Goal: Task Accomplishment & Management: Use online tool/utility

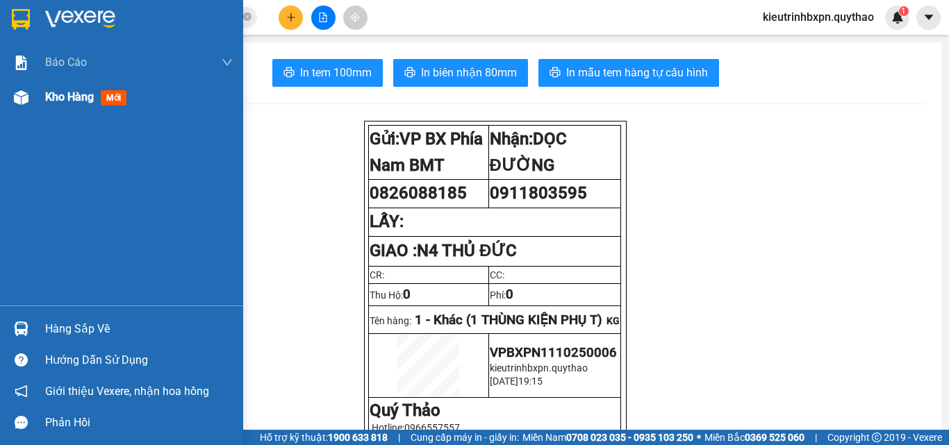
click at [81, 100] on span "Kho hàng" at bounding box center [69, 96] width 49 height 13
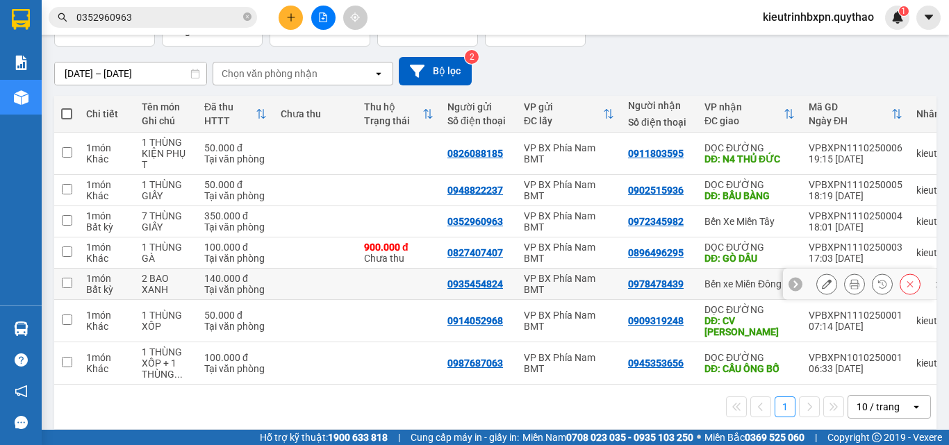
scroll to position [106, 0]
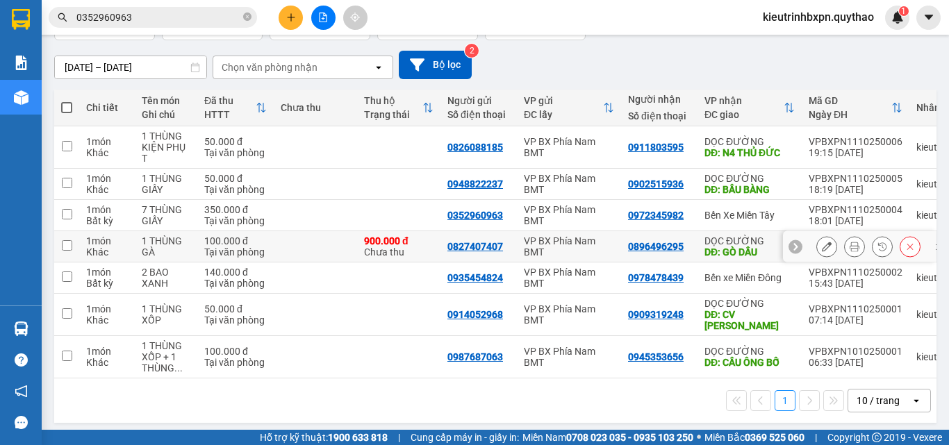
click at [288, 248] on td at bounding box center [315, 246] width 83 height 31
checkbox input "true"
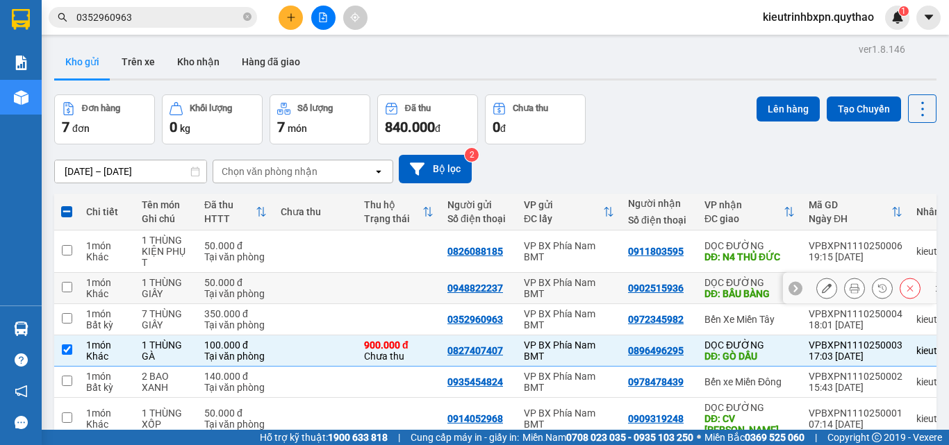
scroll to position [0, 0]
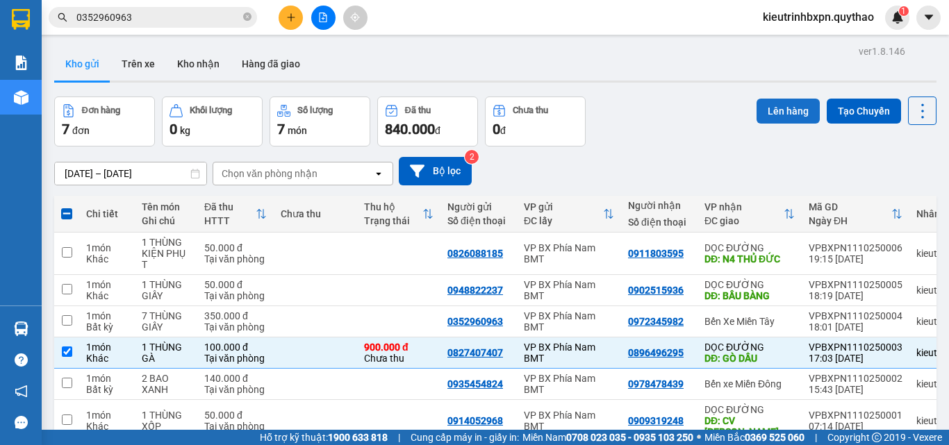
click at [772, 113] on button "Lên hàng" at bounding box center [788, 111] width 63 height 25
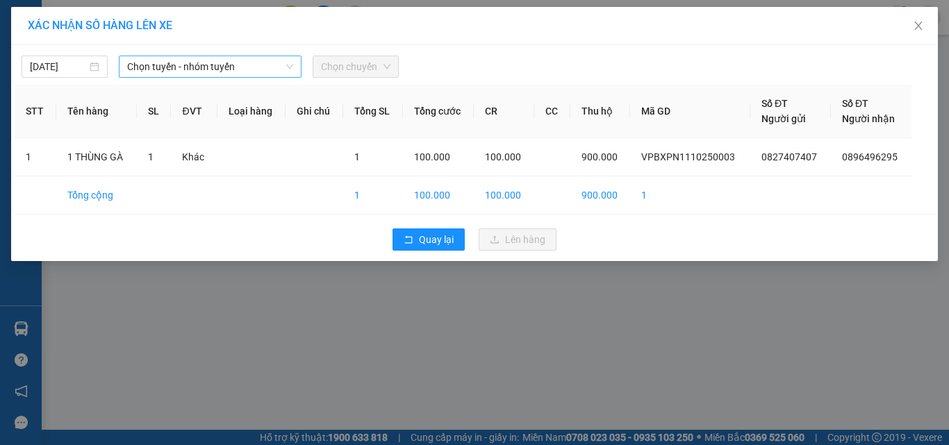
click at [205, 67] on span "Chọn tuyến - nhóm tuyến" at bounding box center [210, 66] width 166 height 21
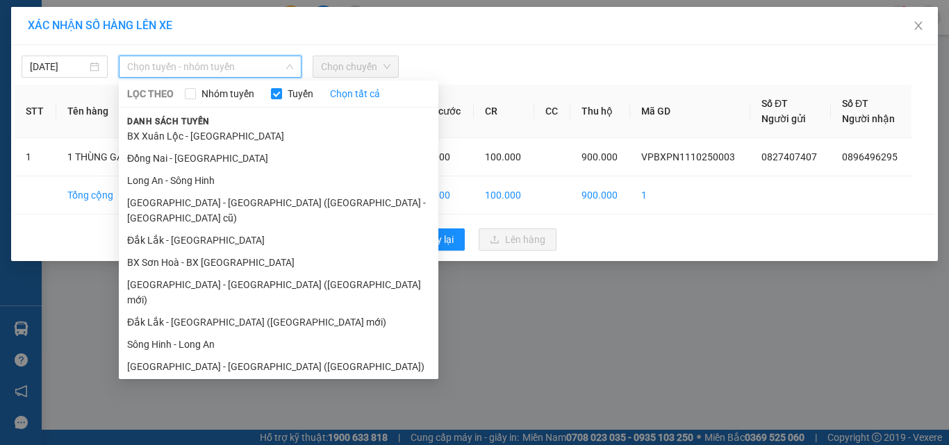
scroll to position [110, 0]
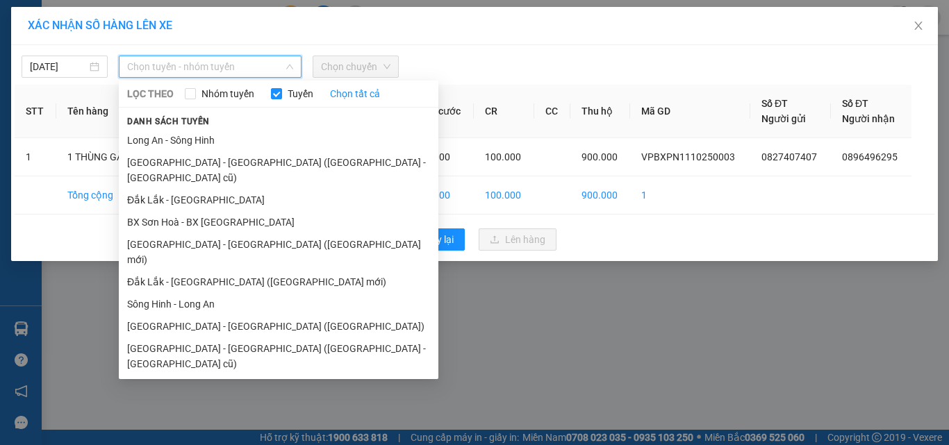
click at [197, 375] on li "[GEOGRAPHIC_DATA] - [GEOGRAPHIC_DATA]" at bounding box center [279, 386] width 320 height 22
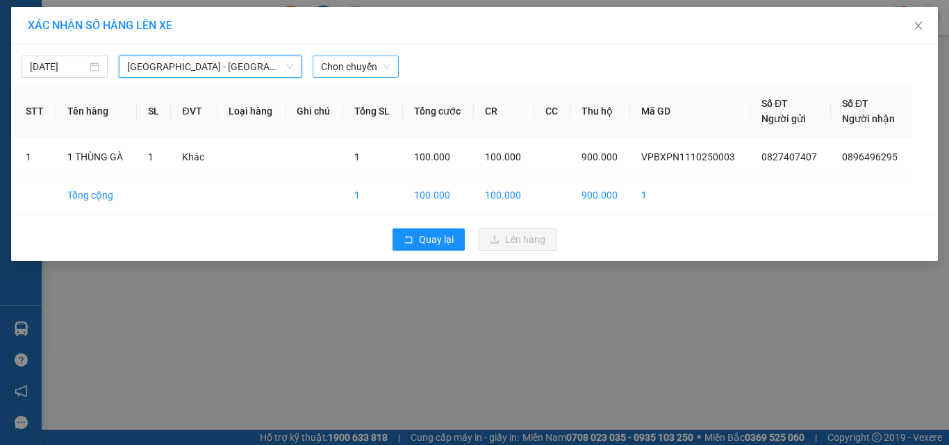
click at [368, 72] on span "Chọn chuyến" at bounding box center [355, 66] width 69 height 21
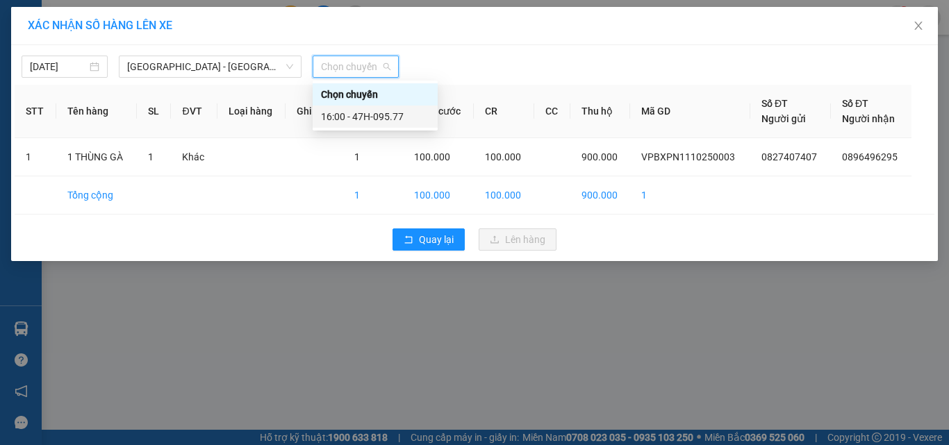
click at [379, 117] on div "16:00 - 47H-095.77" at bounding box center [375, 116] width 108 height 15
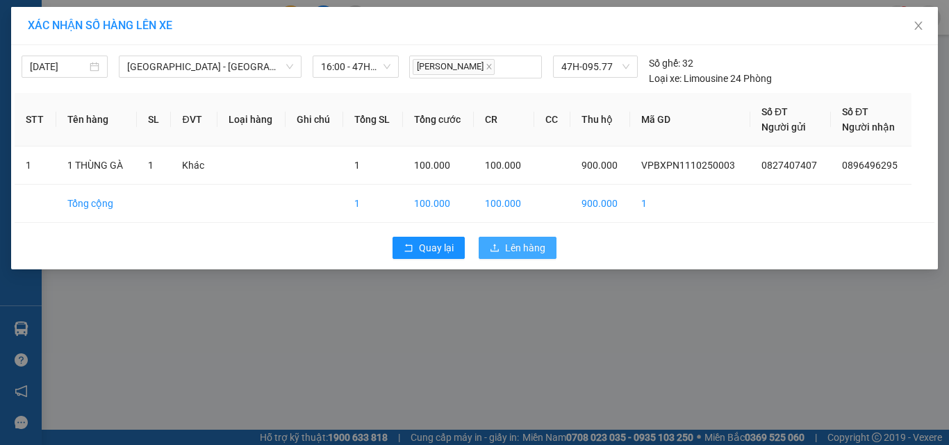
click at [505, 239] on button "Lên hàng" at bounding box center [518, 248] width 78 height 22
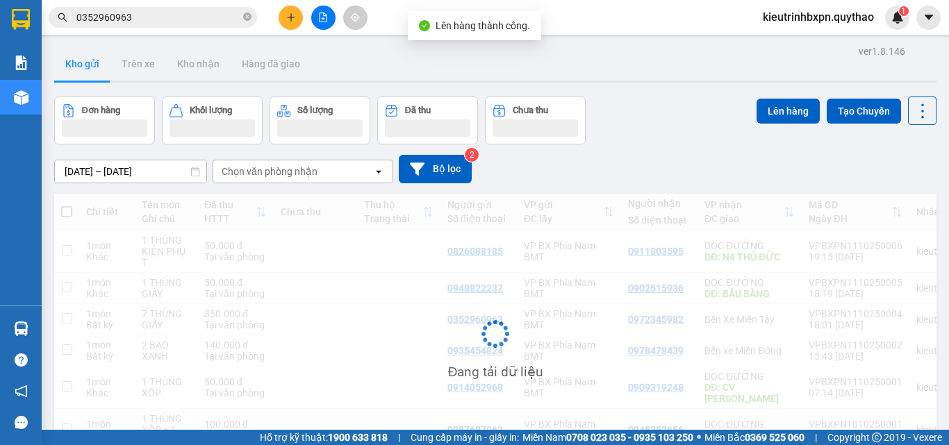
click at [322, 21] on icon "file-add" at bounding box center [323, 18] width 10 height 10
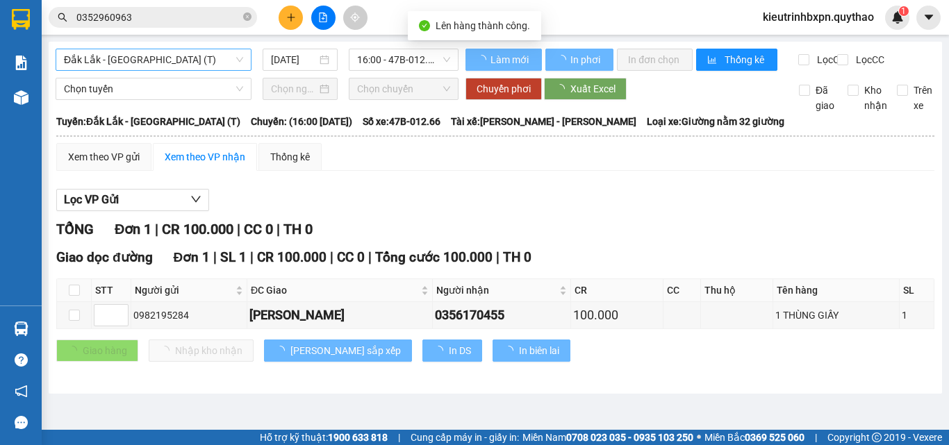
click at [163, 58] on span "Đắk Lắk - [GEOGRAPHIC_DATA] (T)" at bounding box center [153, 59] width 179 height 21
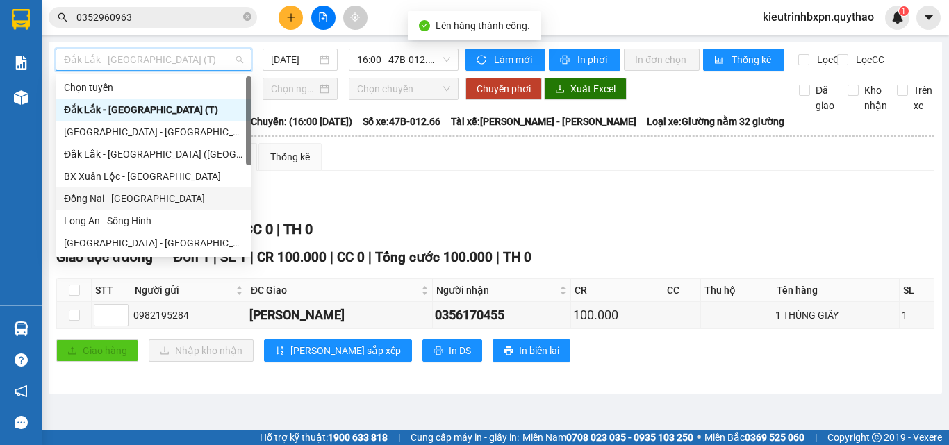
scroll to position [200, 0]
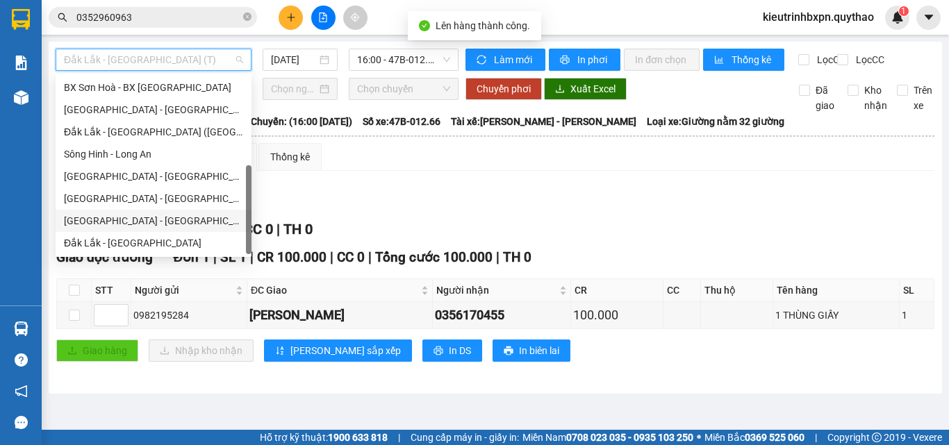
click at [119, 219] on div "[GEOGRAPHIC_DATA] - [GEOGRAPHIC_DATA]" at bounding box center [153, 220] width 179 height 15
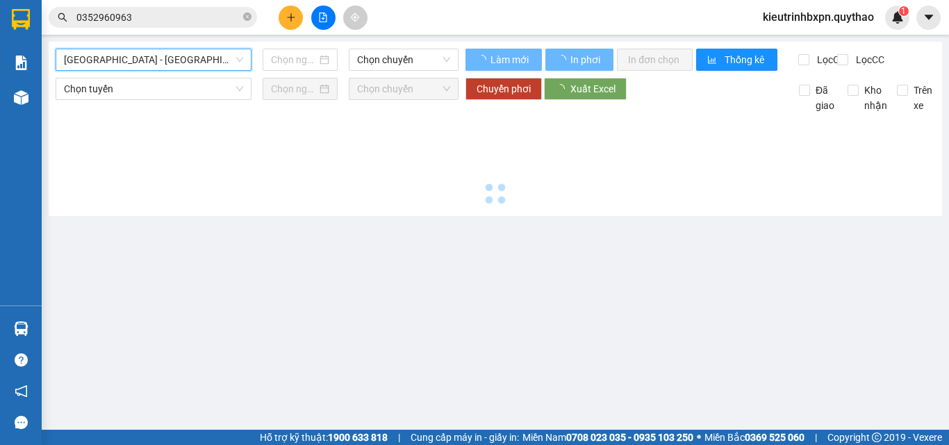
type input "[DATE]"
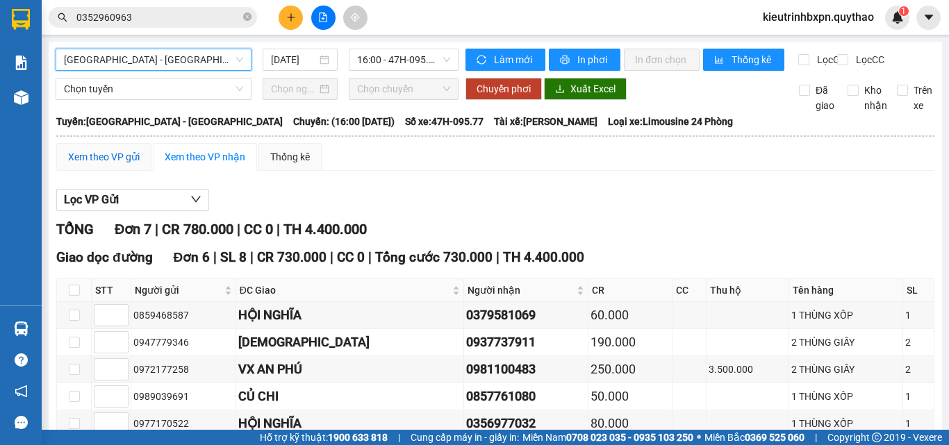
click at [120, 165] on div "Xem theo VP gửi" at bounding box center [104, 156] width 72 height 15
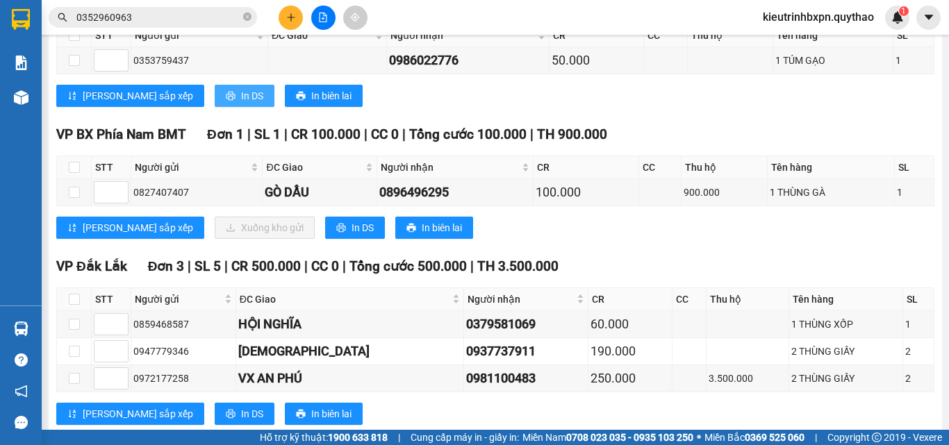
scroll to position [417, 0]
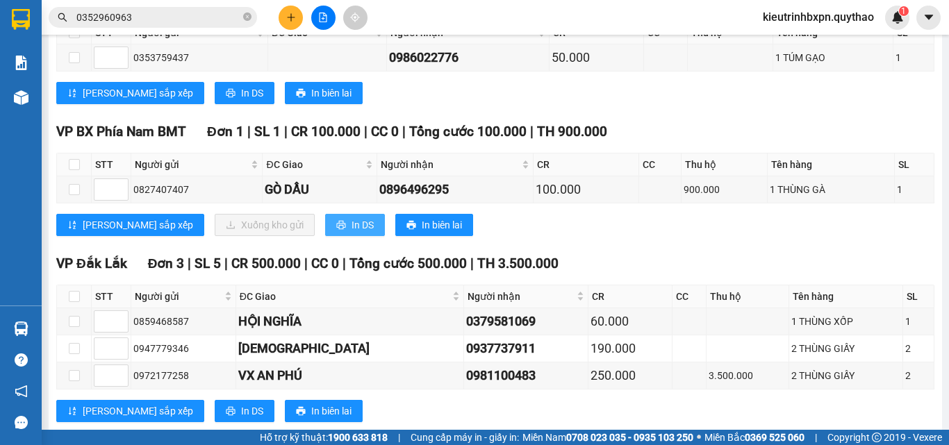
click at [325, 233] on button "In DS" at bounding box center [355, 225] width 60 height 22
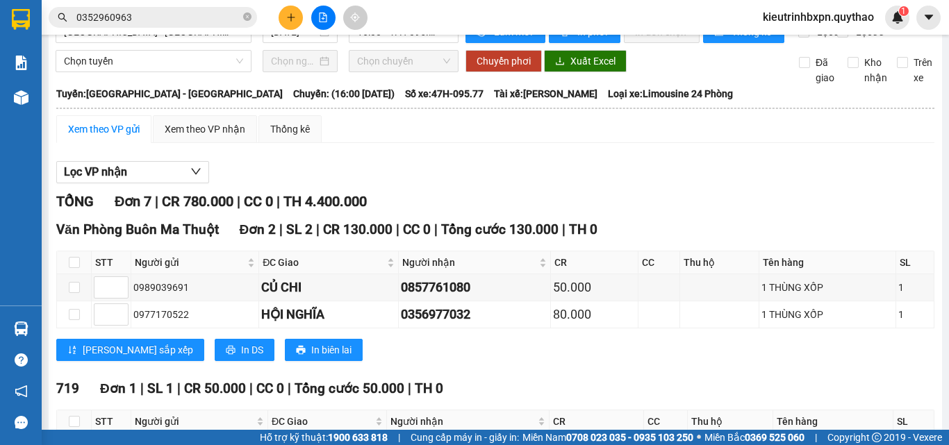
scroll to position [0, 0]
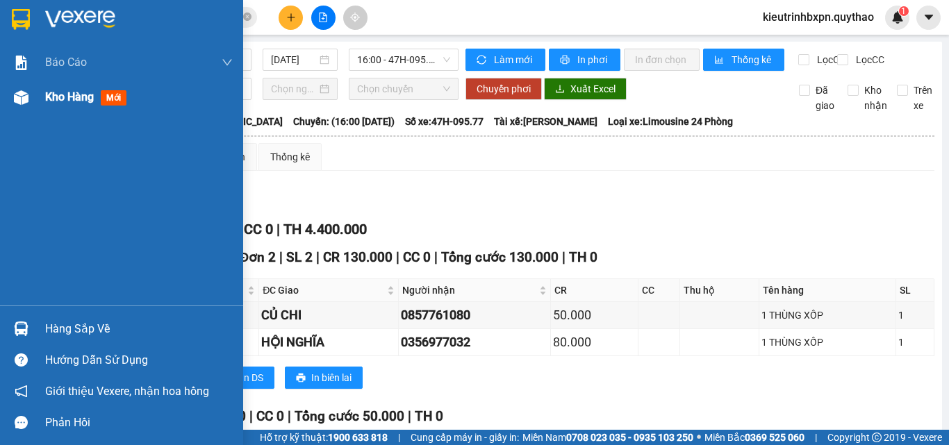
click at [70, 97] on span "Kho hàng" at bounding box center [69, 96] width 49 height 13
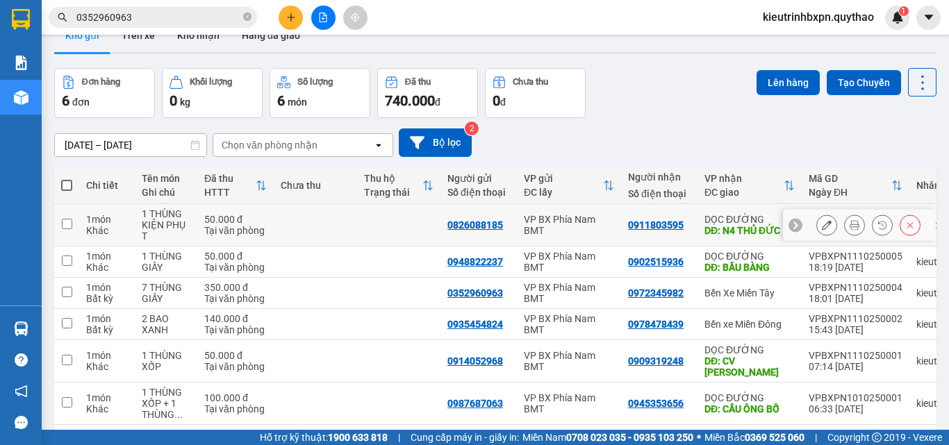
scroll to position [75, 0]
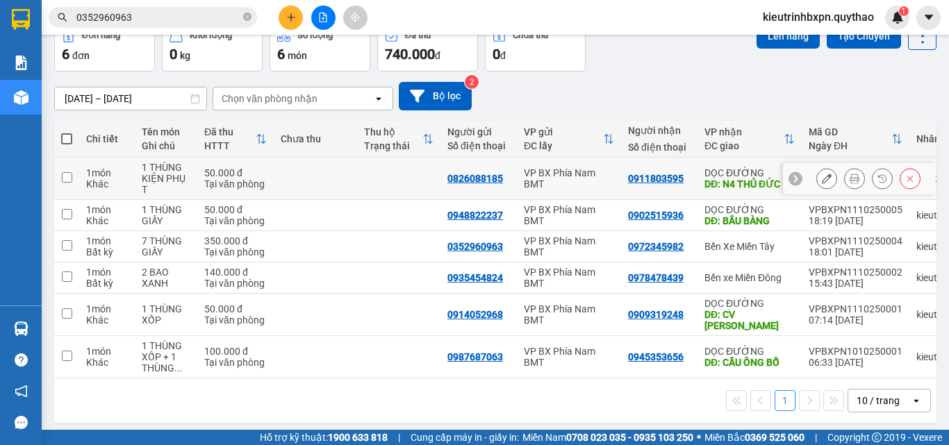
click at [488, 171] on td "0826088185" at bounding box center [479, 179] width 76 height 42
checkbox input "true"
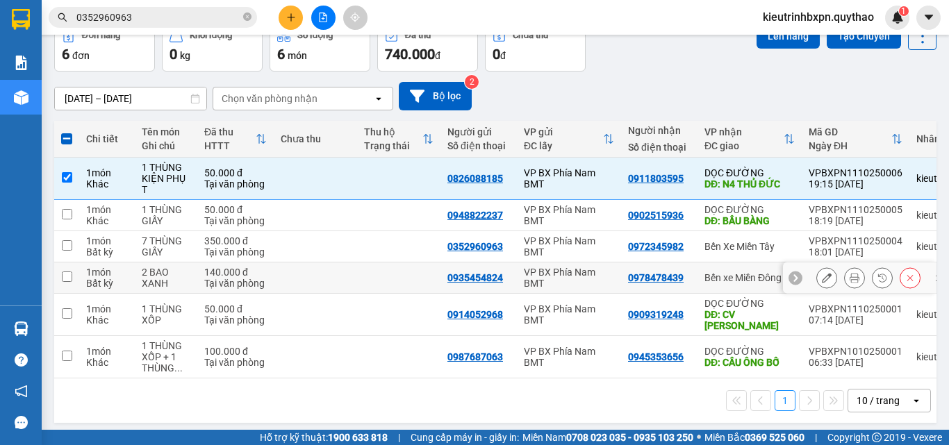
click at [413, 283] on td at bounding box center [398, 278] width 83 height 31
checkbox input "true"
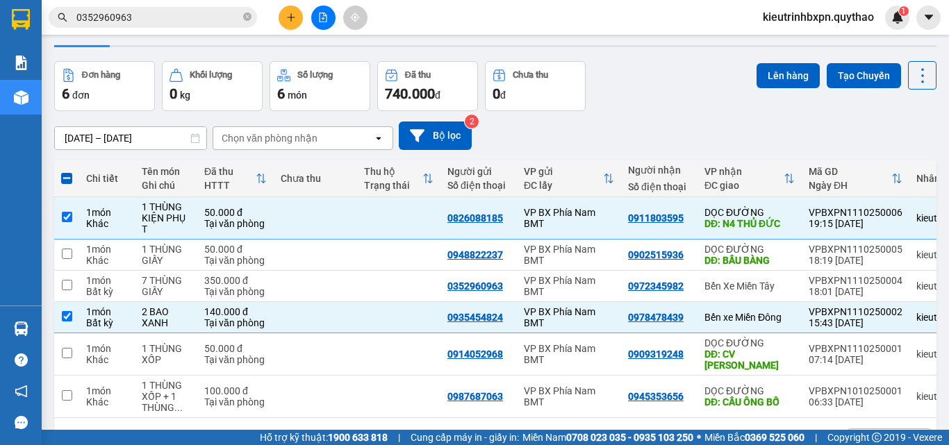
scroll to position [0, 0]
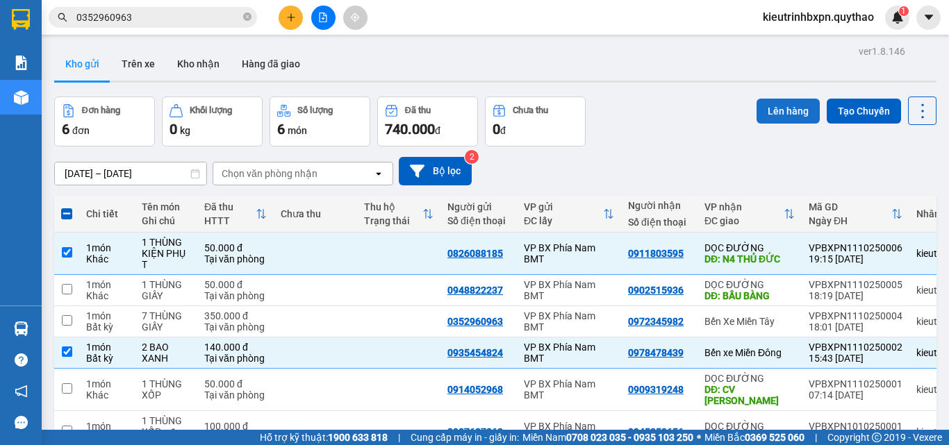
click at [771, 100] on button "Lên hàng" at bounding box center [788, 111] width 63 height 25
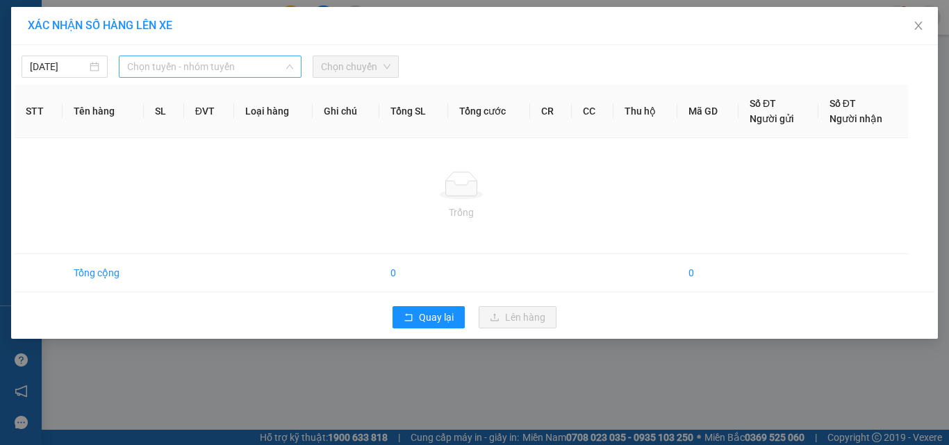
click at [188, 69] on span "Chọn tuyến - nhóm tuyến" at bounding box center [210, 66] width 166 height 21
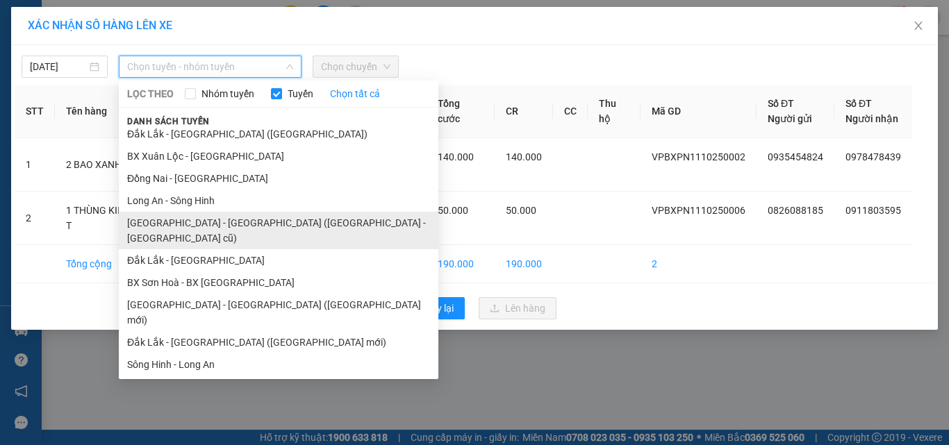
scroll to position [110, 0]
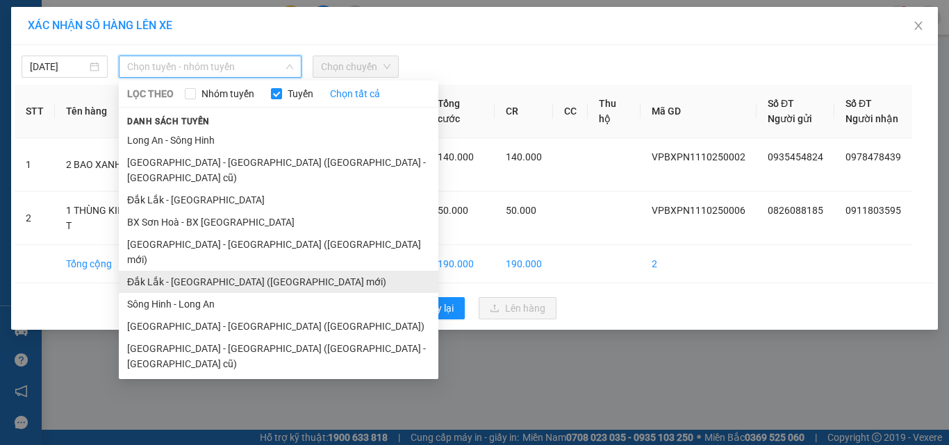
click at [224, 271] on li "Đắk Lắk - [GEOGRAPHIC_DATA] ([GEOGRAPHIC_DATA] mới)" at bounding box center [279, 282] width 320 height 22
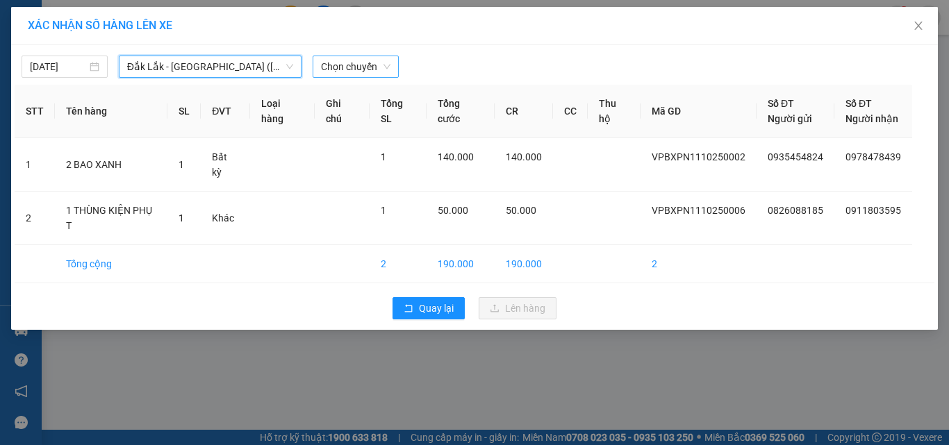
click at [344, 74] on span "Chọn chuyến" at bounding box center [355, 66] width 69 height 21
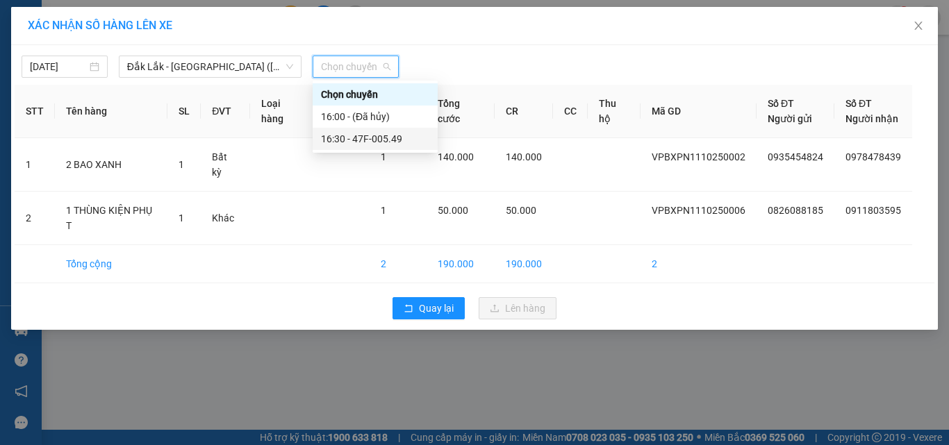
drag, startPoint x: 361, startPoint y: 138, endPoint x: 370, endPoint y: 140, distance: 9.3
click at [362, 140] on div "16:30 - 47F-005.49" at bounding box center [375, 138] width 108 height 15
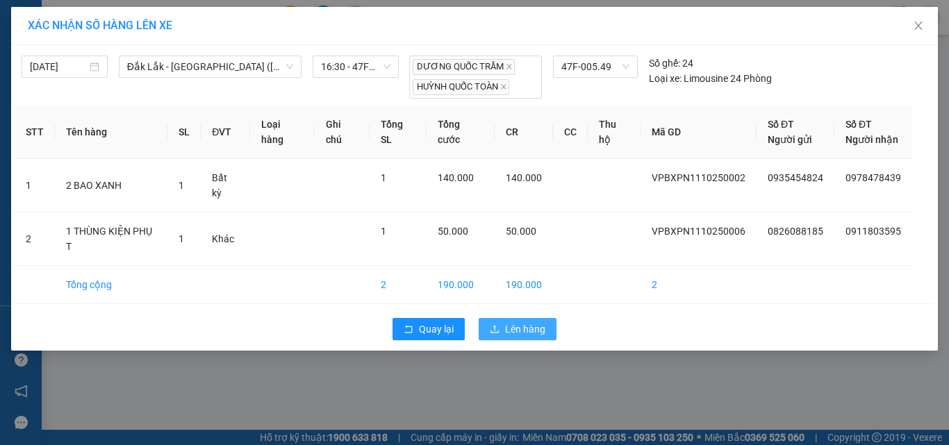
click at [495, 324] on icon "upload" at bounding box center [495, 329] width 10 height 10
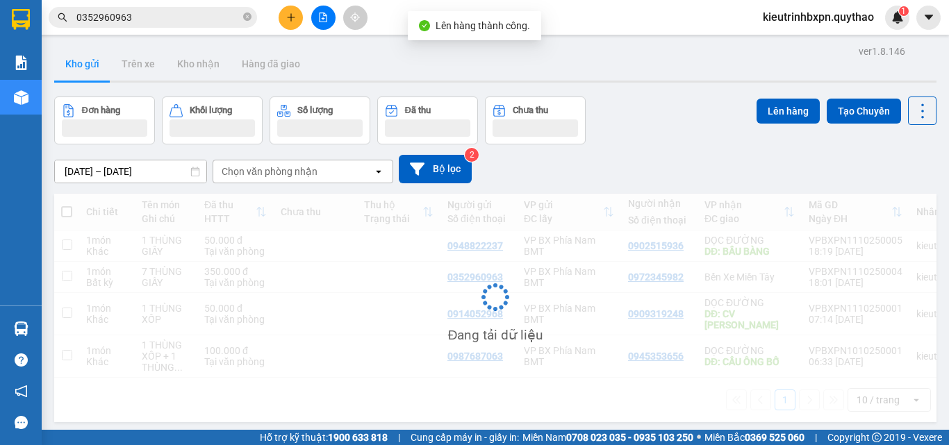
click at [318, 19] on icon "file-add" at bounding box center [323, 18] width 10 height 10
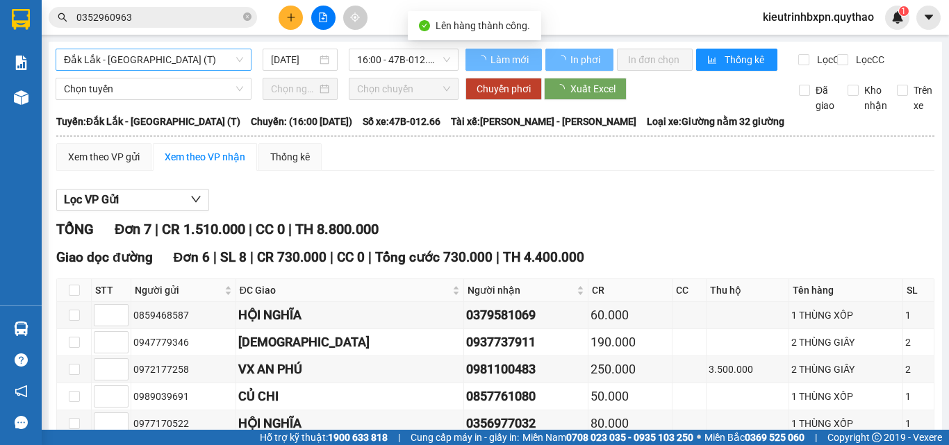
click at [149, 62] on span "Đắk Lắk - [GEOGRAPHIC_DATA] (T)" at bounding box center [153, 59] width 179 height 21
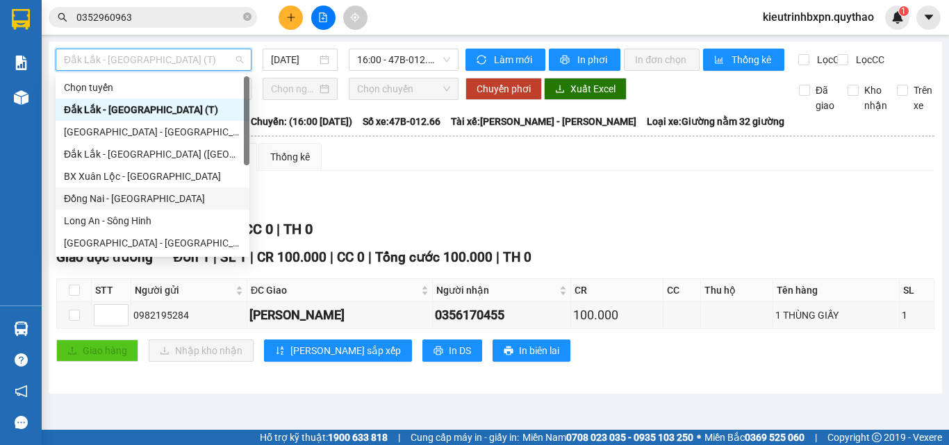
scroll to position [200, 0]
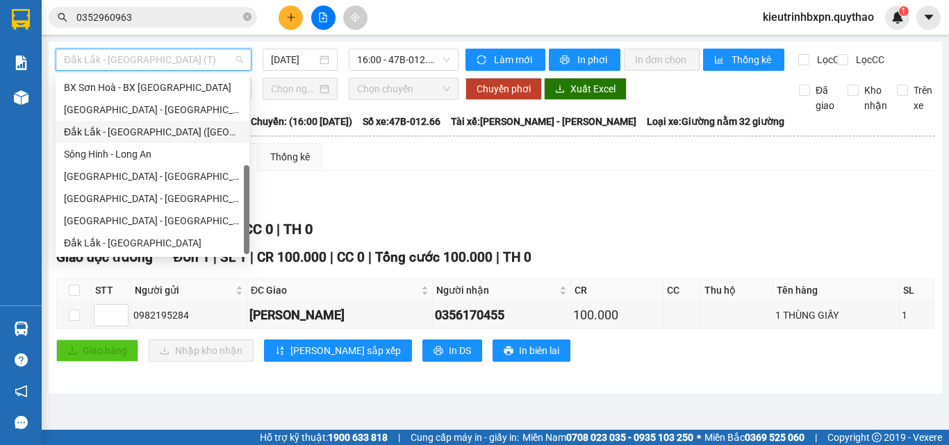
click at [145, 126] on div "Đắk Lắk - [GEOGRAPHIC_DATA] ([GEOGRAPHIC_DATA] mới)" at bounding box center [152, 131] width 177 height 15
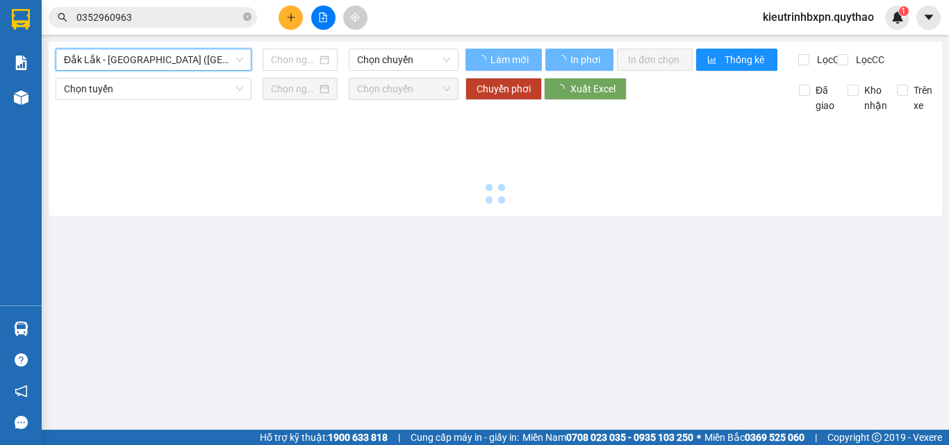
type input "[DATE]"
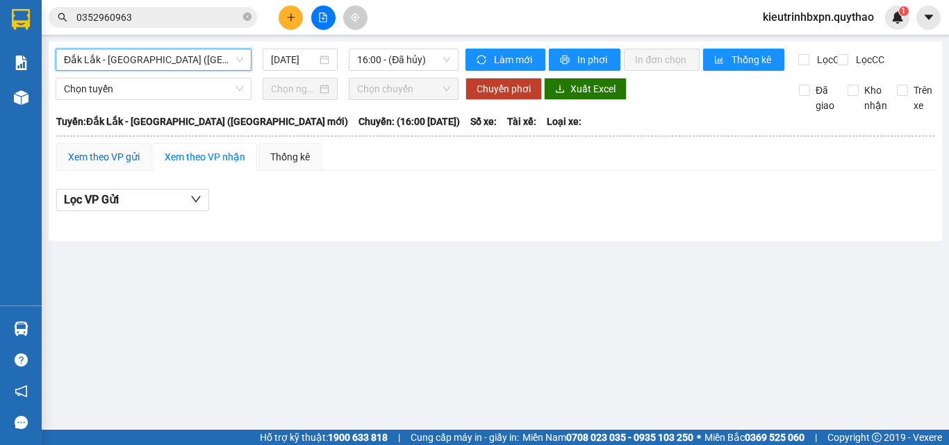
click at [103, 165] on div "Xem theo VP gửi" at bounding box center [104, 156] width 72 height 15
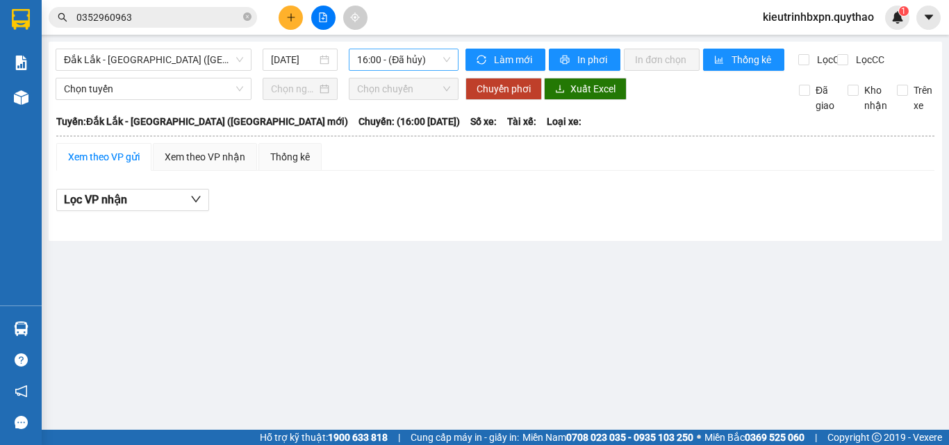
click at [372, 67] on span "16:00 - (Đã hủy)" at bounding box center [403, 59] width 93 height 21
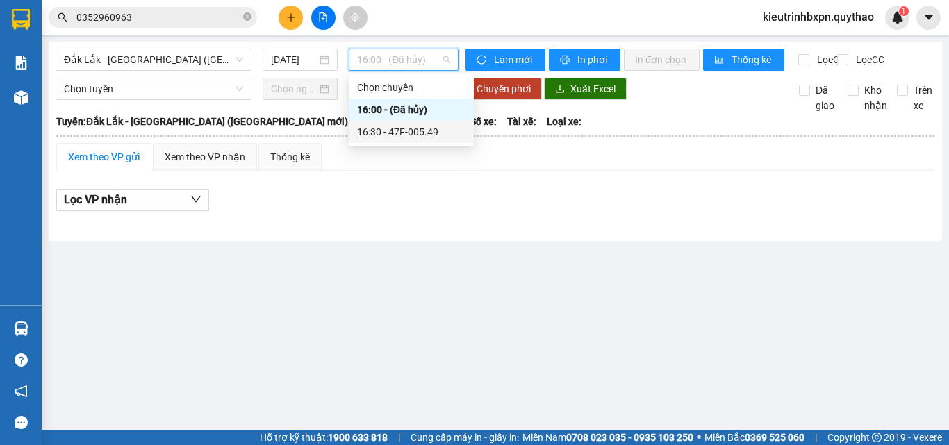
click at [405, 129] on div "16:30 - 47F-005.49" at bounding box center [411, 131] width 108 height 15
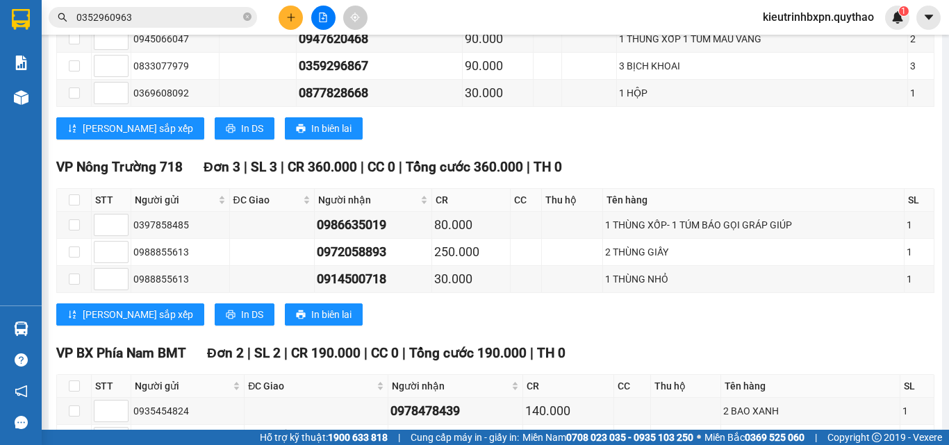
scroll to position [973, 0]
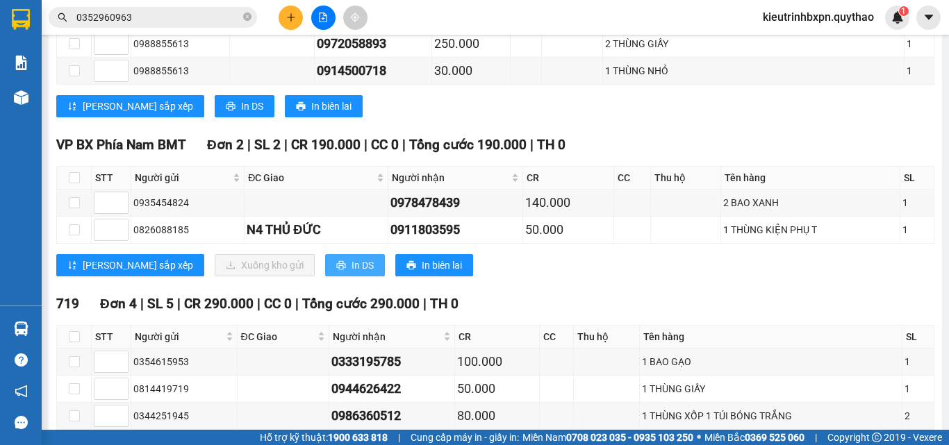
click at [325, 272] on button "In DS" at bounding box center [355, 265] width 60 height 22
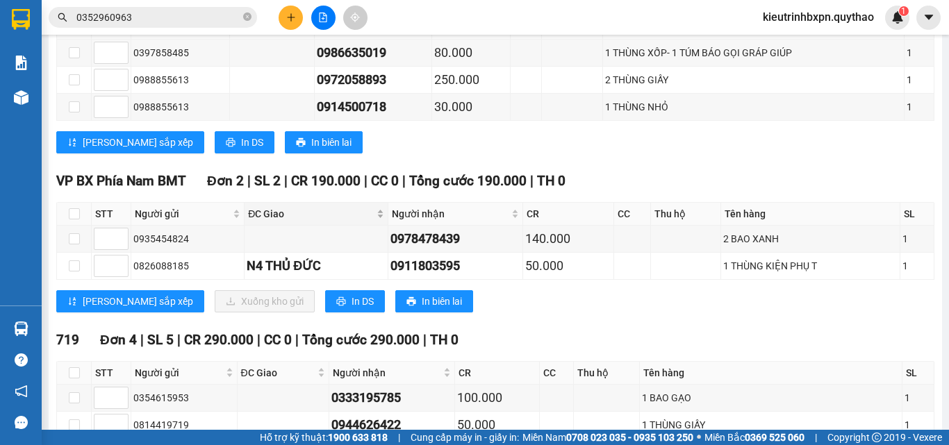
scroll to position [903, 0]
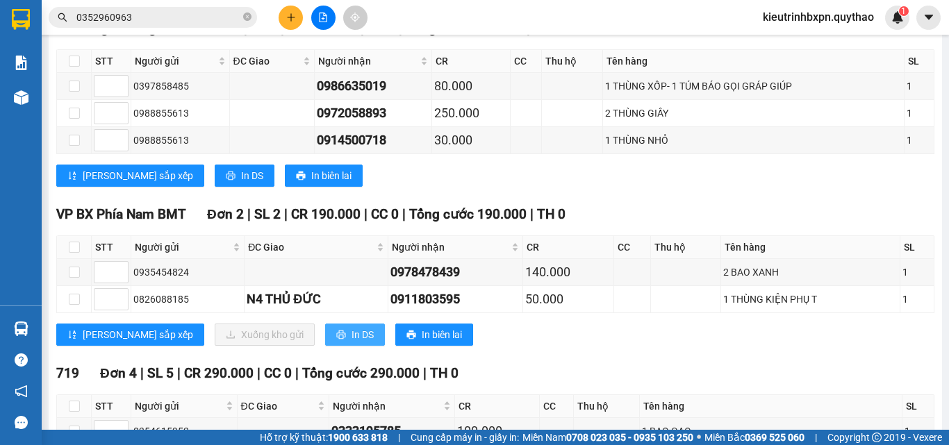
click at [336, 339] on icon "printer" at bounding box center [340, 334] width 9 height 9
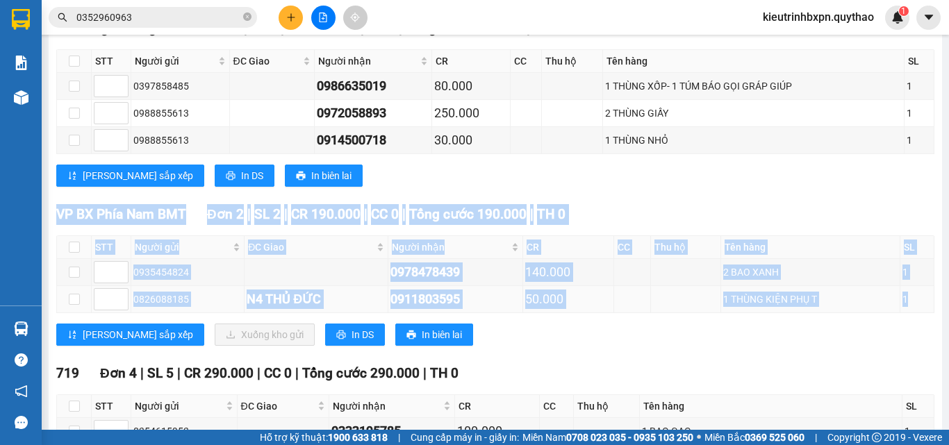
copy div "VP BX Phía Nam BMT Đơn 2 | SL 2 | CR 190.000 | CC 0 | Tổng cước 190.000 | TH 0 …"
drag, startPoint x: 56, startPoint y: 228, endPoint x: 919, endPoint y: 308, distance: 866.7
click at [151, 221] on span "VP BX Phía Nam BMT" at bounding box center [121, 214] width 130 height 16
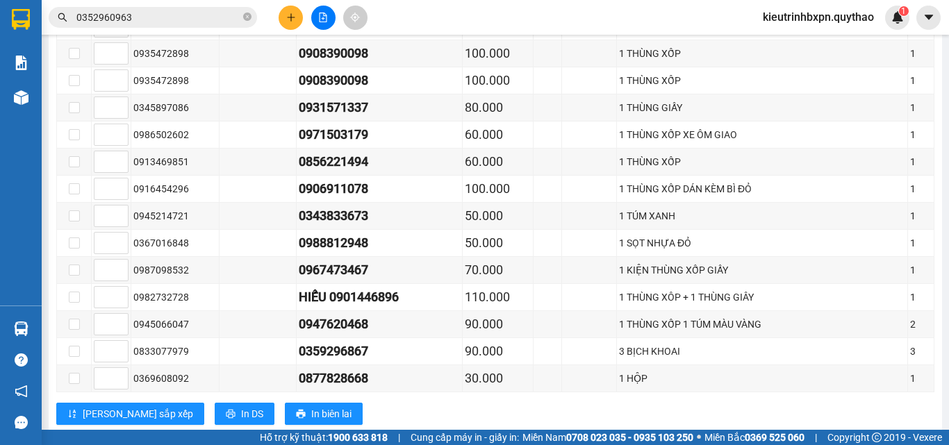
scroll to position [319, 0]
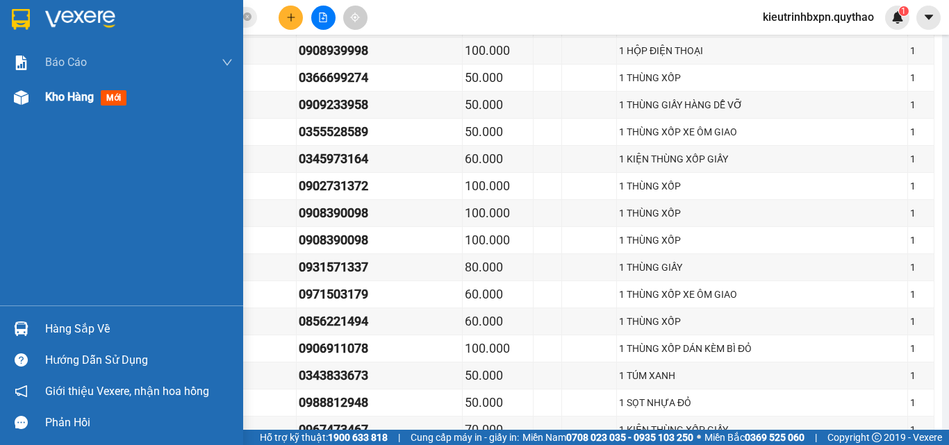
click at [60, 98] on span "Kho hàng" at bounding box center [69, 96] width 49 height 13
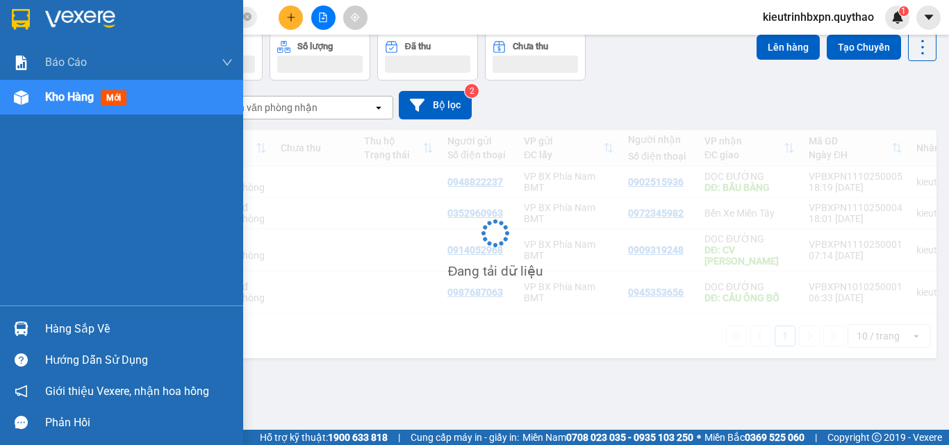
scroll to position [64, 0]
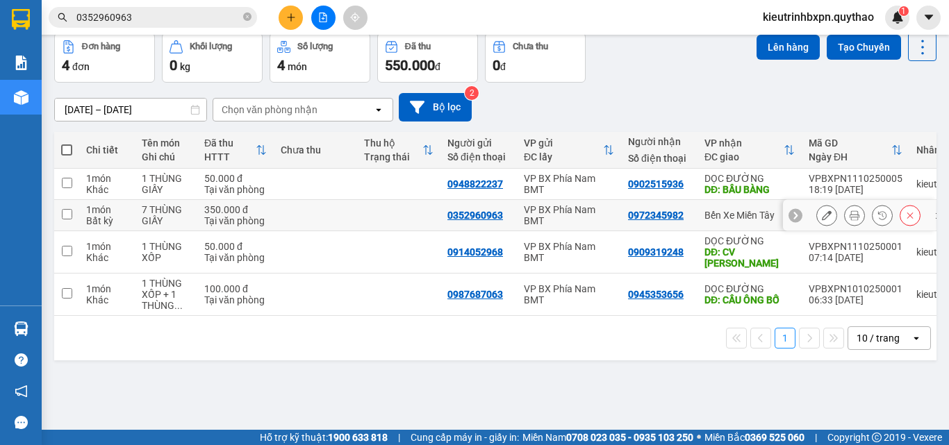
click at [459, 223] on td "0352960963" at bounding box center [479, 215] width 76 height 31
checkbox input "true"
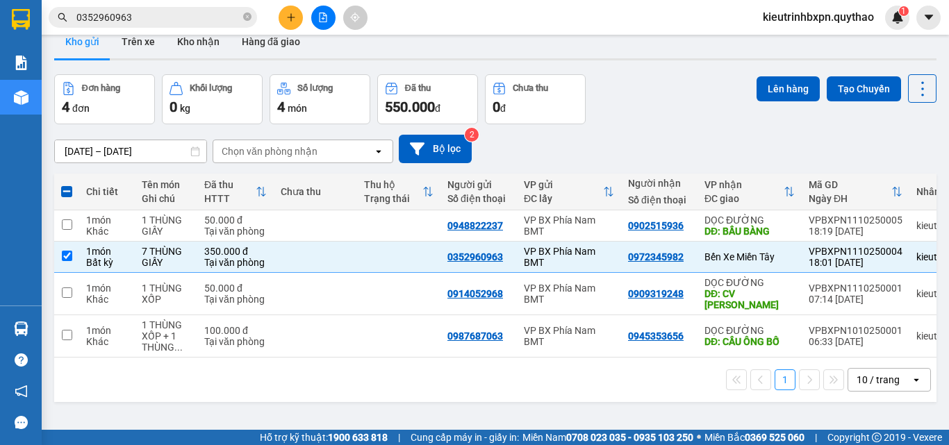
scroll to position [0, 0]
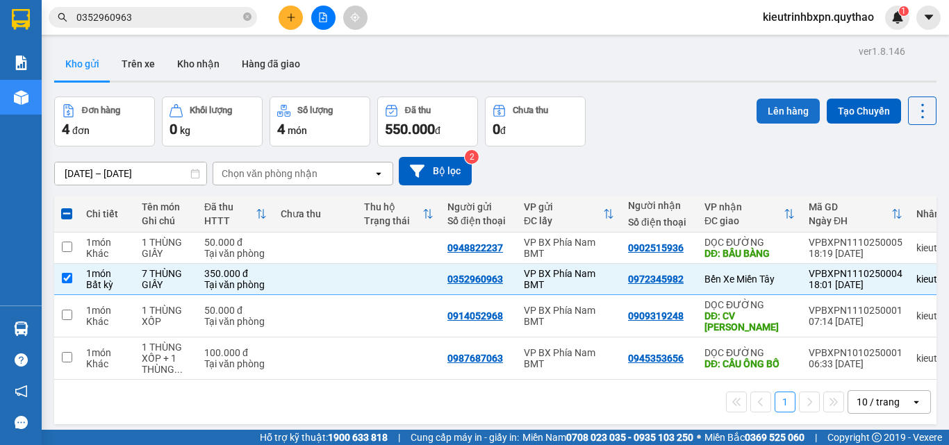
click at [758, 106] on button "Lên hàng" at bounding box center [788, 111] width 63 height 25
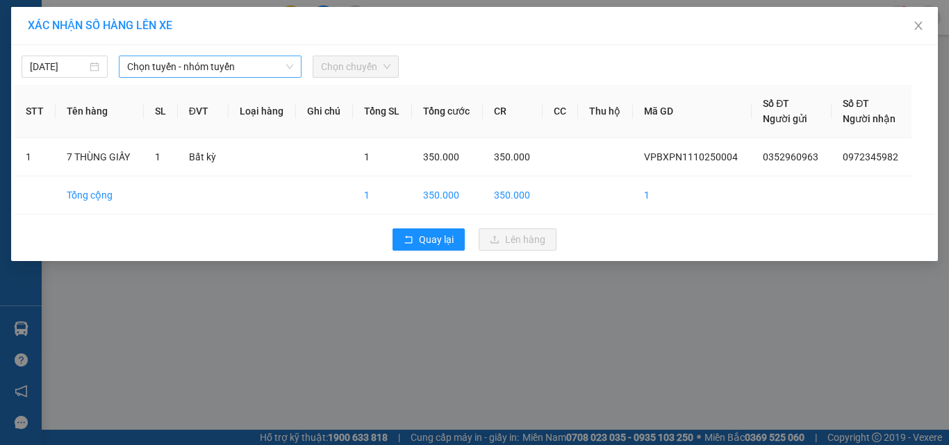
click at [228, 65] on span "Chọn tuyến - nhóm tuyến" at bounding box center [210, 66] width 166 height 21
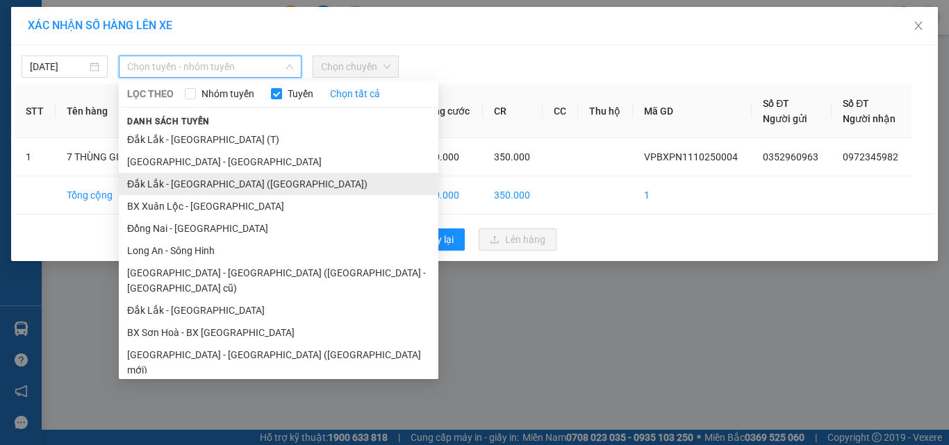
click at [215, 187] on li "Đắk Lắk - [GEOGRAPHIC_DATA] ([GEOGRAPHIC_DATA])" at bounding box center [279, 184] width 320 height 22
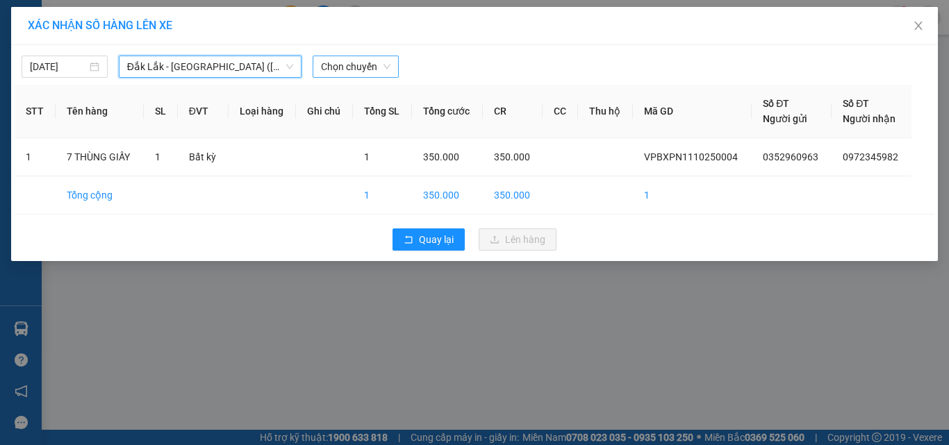
click at [382, 65] on span "Chọn chuyến" at bounding box center [355, 66] width 69 height 21
click at [227, 70] on span "Đắk Lắk - [GEOGRAPHIC_DATA] ([GEOGRAPHIC_DATA])" at bounding box center [210, 66] width 166 height 21
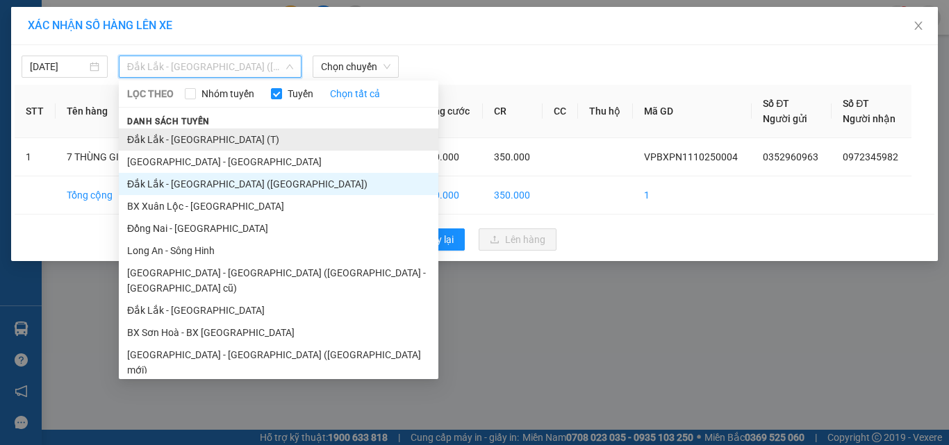
click at [204, 138] on li "Đắk Lắk - [GEOGRAPHIC_DATA] (T)" at bounding box center [279, 140] width 320 height 22
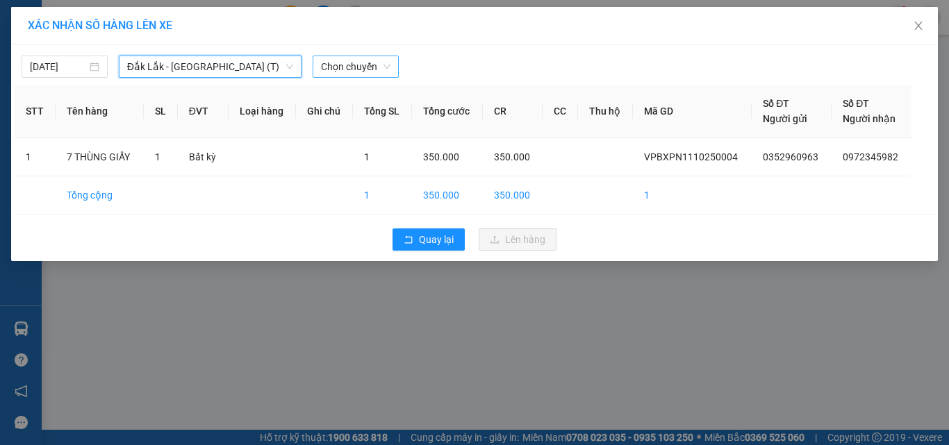
click at [345, 73] on span "Chọn chuyến" at bounding box center [355, 66] width 69 height 21
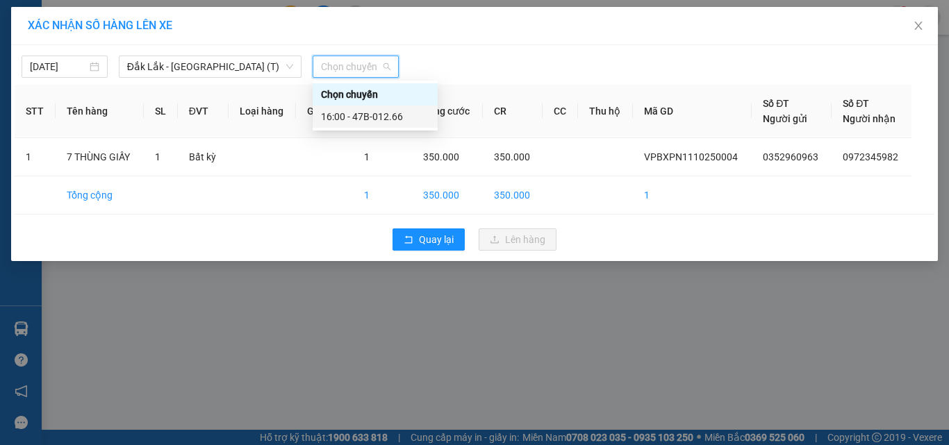
click at [359, 117] on div "16:00 - 47B-012.66" at bounding box center [375, 116] width 108 height 15
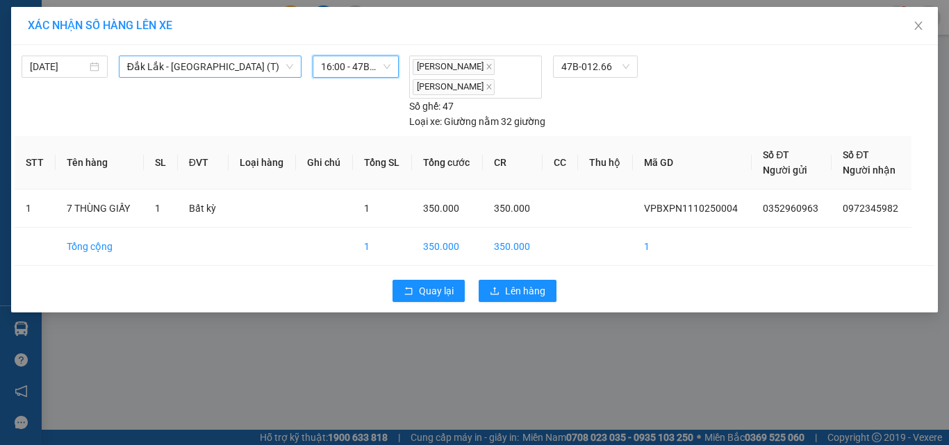
click at [215, 66] on span "Đắk Lắk - [GEOGRAPHIC_DATA] (T)" at bounding box center [210, 66] width 166 height 21
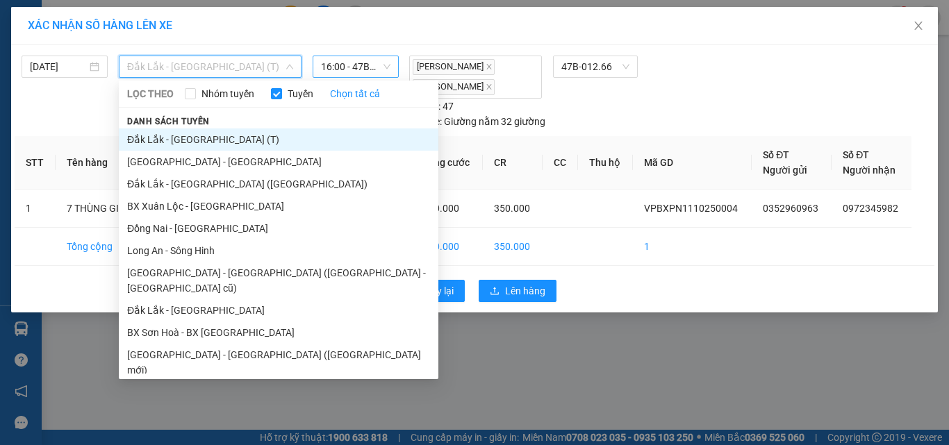
click at [340, 66] on span "16:00 - 47B-012.66" at bounding box center [355, 66] width 69 height 21
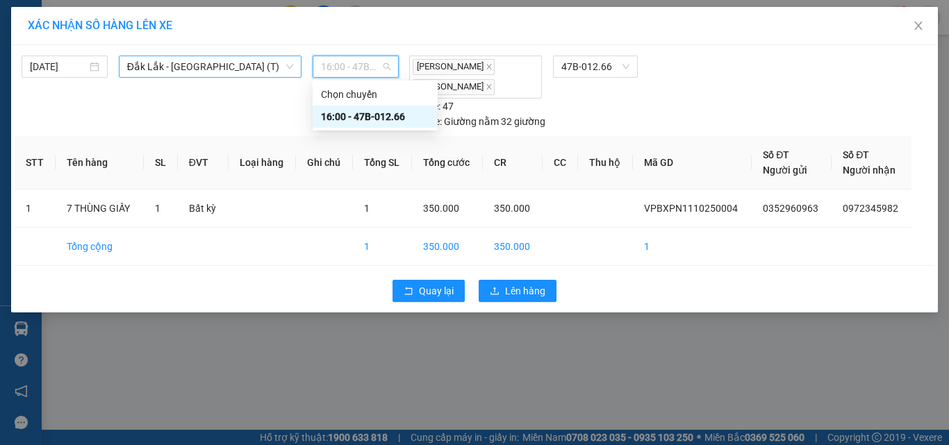
click at [222, 66] on span "Đắk Lắk - [GEOGRAPHIC_DATA] (T)" at bounding box center [210, 66] width 166 height 21
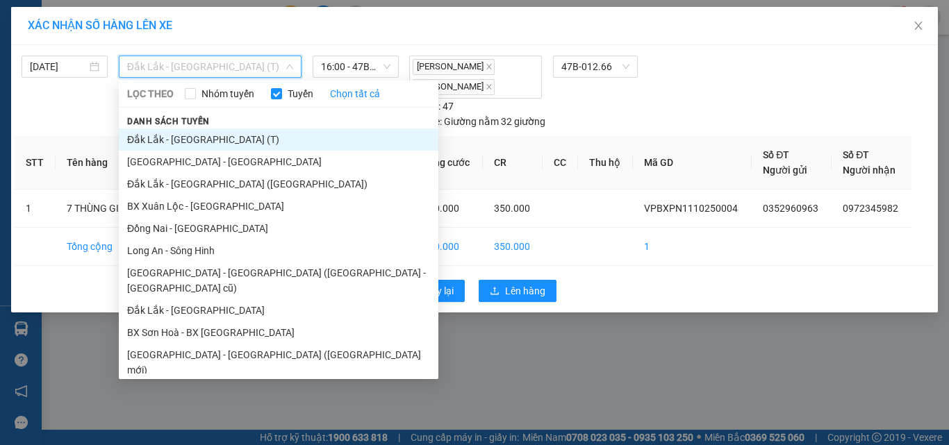
drag, startPoint x: 183, startPoint y: 293, endPoint x: 221, endPoint y: 229, distance: 74.7
click at [186, 299] on li "Đắk Lắk - [GEOGRAPHIC_DATA]" at bounding box center [279, 310] width 320 height 22
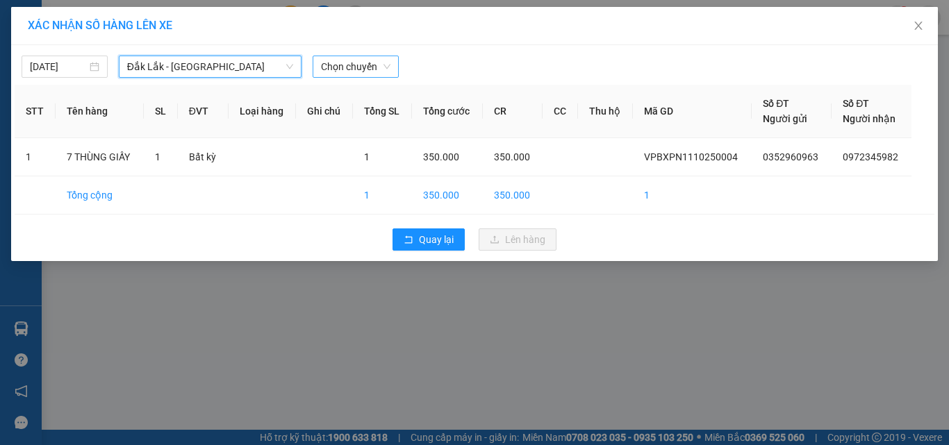
click at [334, 65] on span "Chọn chuyến" at bounding box center [355, 66] width 69 height 21
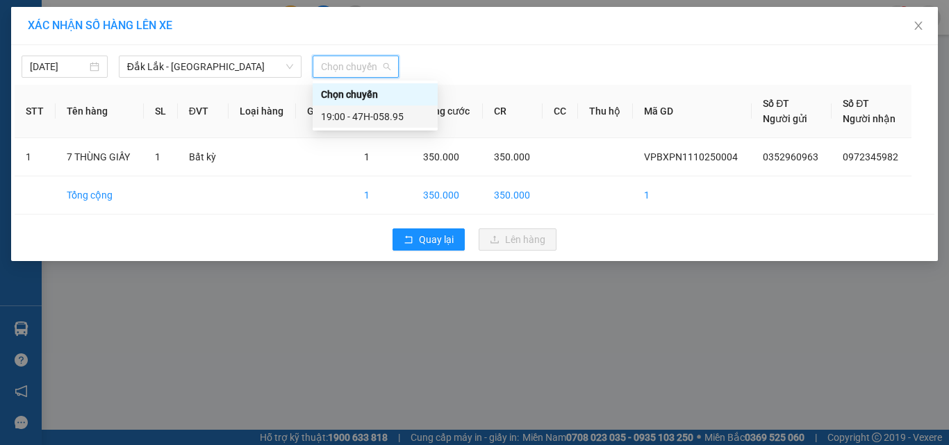
click at [372, 115] on div "19:00 - 47H-058.95" at bounding box center [375, 116] width 108 height 15
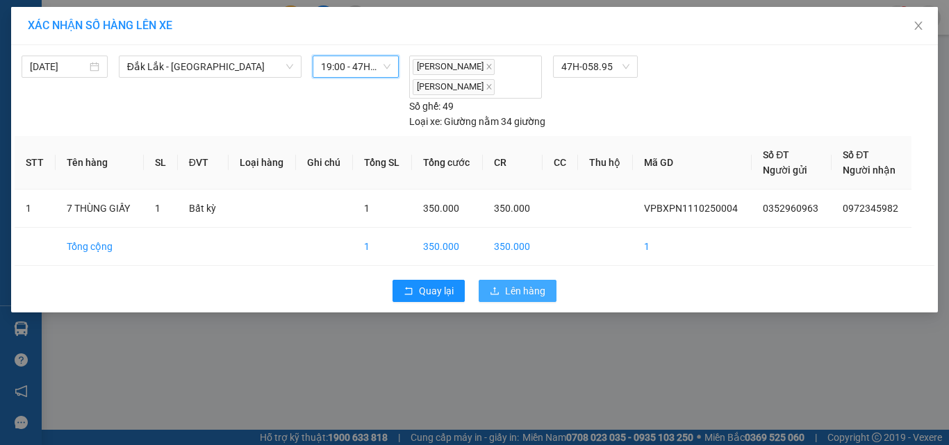
click at [494, 295] on icon "upload" at bounding box center [495, 291] width 10 height 10
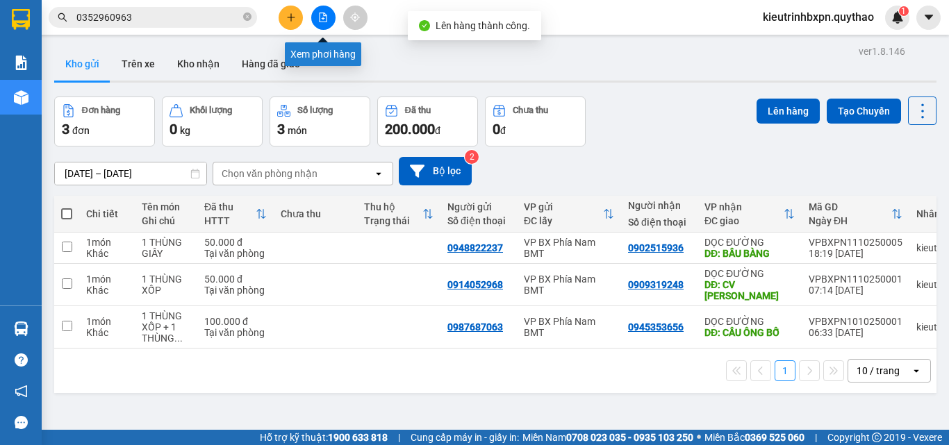
click at [325, 23] on button at bounding box center [323, 18] width 24 height 24
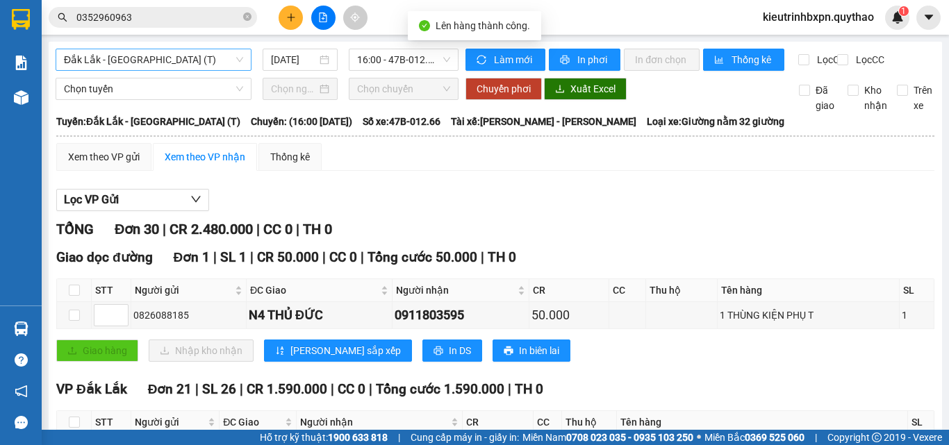
click at [170, 60] on span "Đắk Lắk - [GEOGRAPHIC_DATA] (T)" at bounding box center [153, 59] width 179 height 21
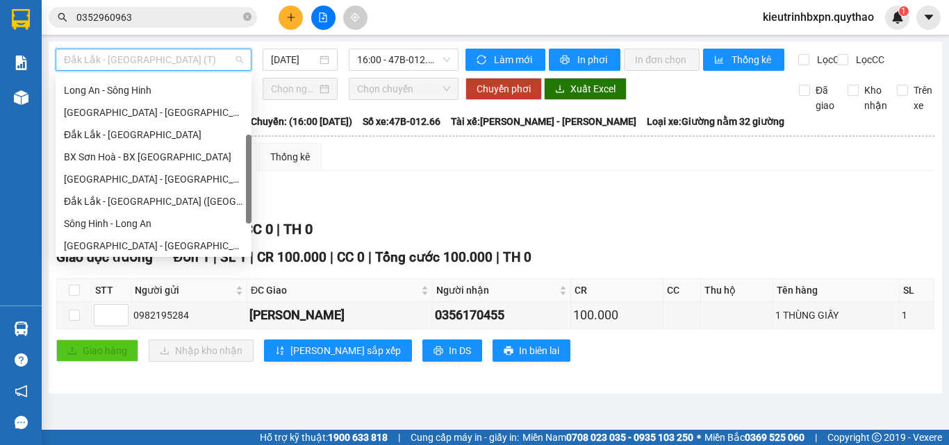
scroll to position [61, 0]
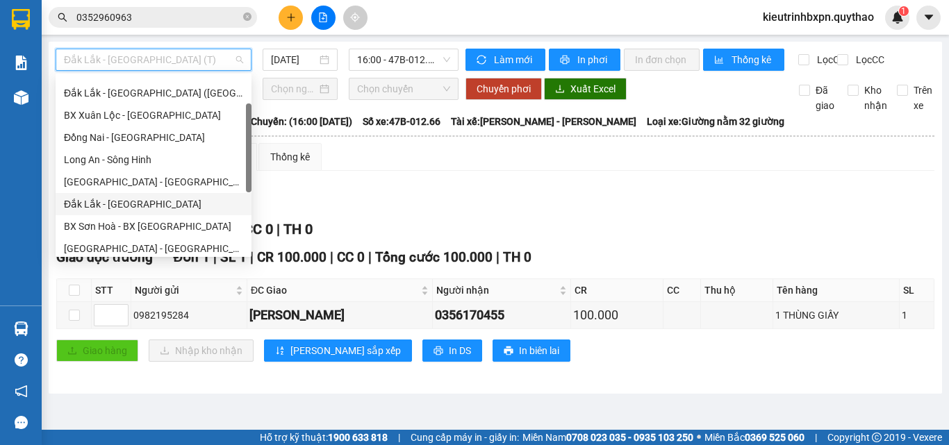
click at [122, 202] on div "Đắk Lắk - [GEOGRAPHIC_DATA]" at bounding box center [153, 204] width 179 height 15
type input "[DATE]"
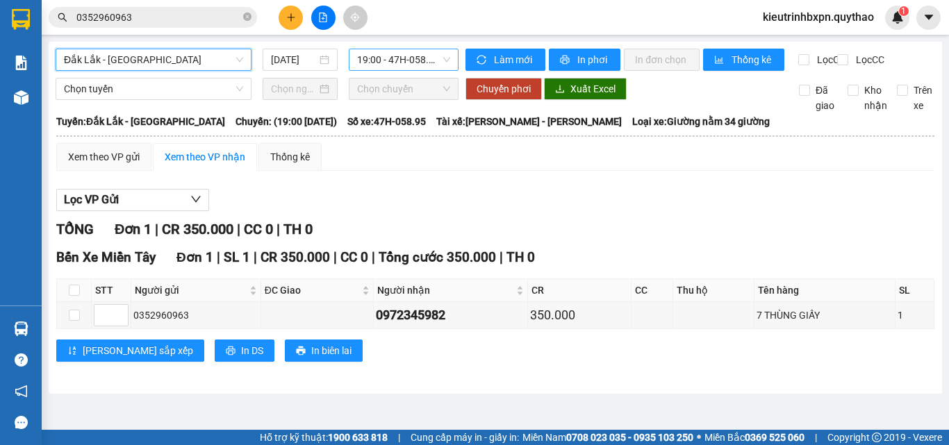
click at [400, 52] on span "19:00 - 47H-058.95" at bounding box center [403, 59] width 93 height 21
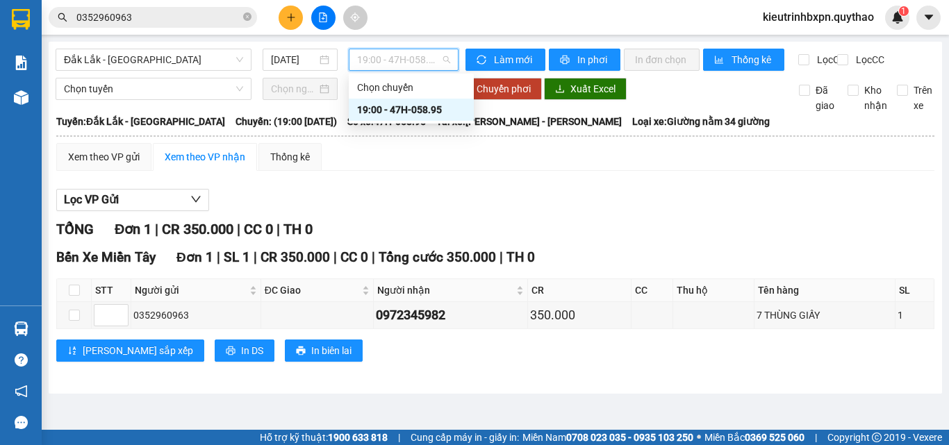
click at [408, 106] on div "19:00 - 47H-058.95" at bounding box center [411, 109] width 108 height 15
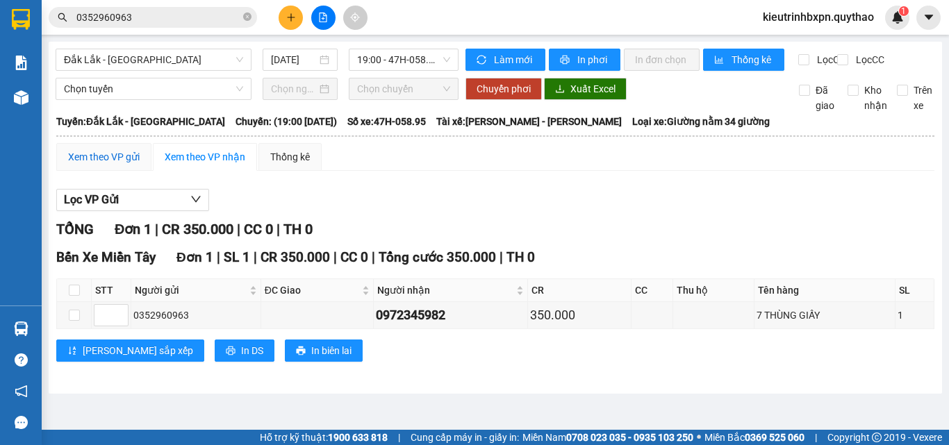
click at [120, 165] on div "Xem theo VP gửi" at bounding box center [104, 156] width 72 height 15
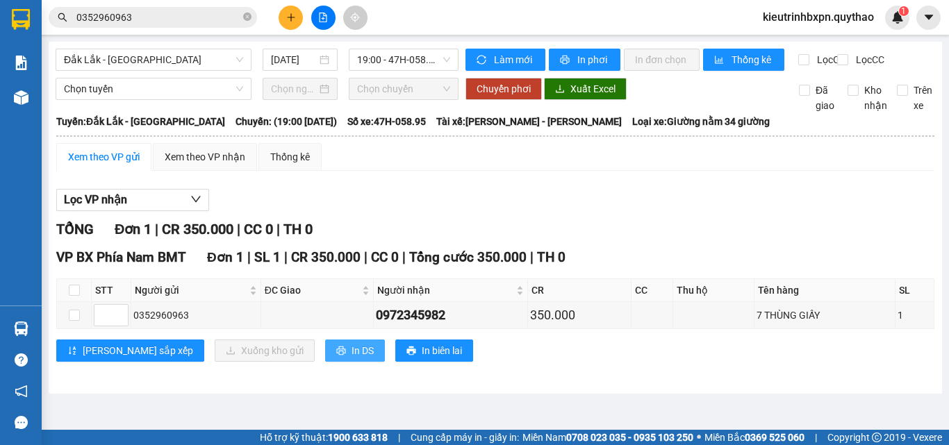
drag, startPoint x: 290, startPoint y: 364, endPoint x: 300, endPoint y: 370, distance: 11.6
click at [325, 362] on button "In DS" at bounding box center [355, 351] width 60 height 22
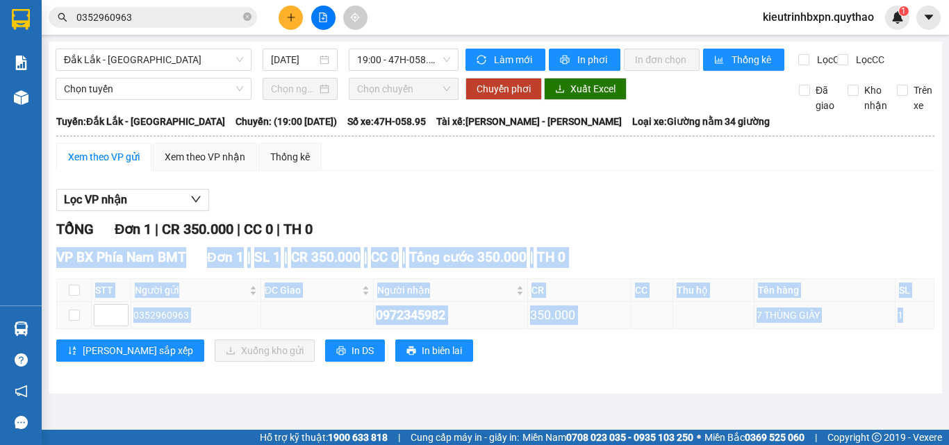
drag, startPoint x: 58, startPoint y: 272, endPoint x: 909, endPoint y: 324, distance: 852.0
click at [909, 324] on div "VP BX Phía Nam BMT Đơn 1 | SL 1 | CR 350.000 | CC 0 | Tổng cước 350.000 | TH 0 …" at bounding box center [495, 309] width 878 height 125
copy div "VP BX Phía Nam BMT Đơn 1 | SL 1 | CR 350.000 | CC 0 | Tổng cước 350.000 | TH 0 …"
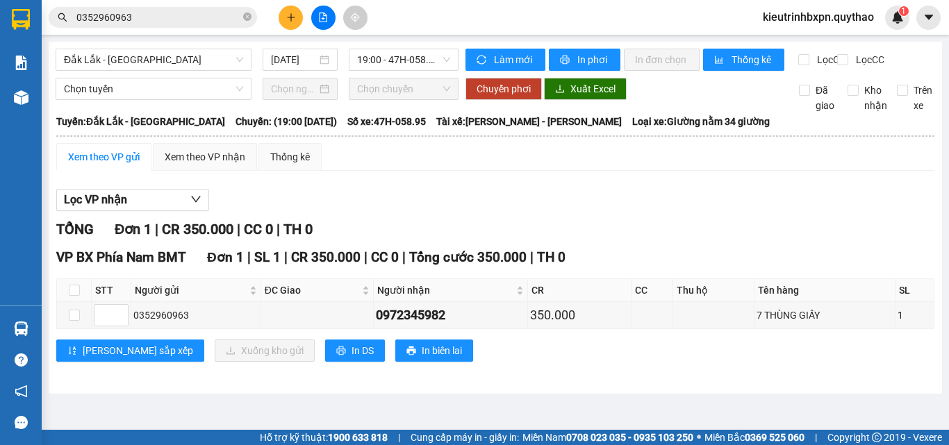
click at [293, 224] on div "Lọc VP nhận TỔNG Đơn 1 | CR 350.000 | CC 0 | TH 0 VP BX Phía Nam BMT Đơn 1 | SL…" at bounding box center [495, 280] width 878 height 197
click at [352, 359] on span "In DS" at bounding box center [363, 350] width 22 height 15
click at [483, 394] on div "[GEOGRAPHIC_DATA] - [GEOGRAPHIC_DATA] [DATE] 19:00 - 47H-058.95 Làm mới In phơi…" at bounding box center [496, 218] width 894 height 352
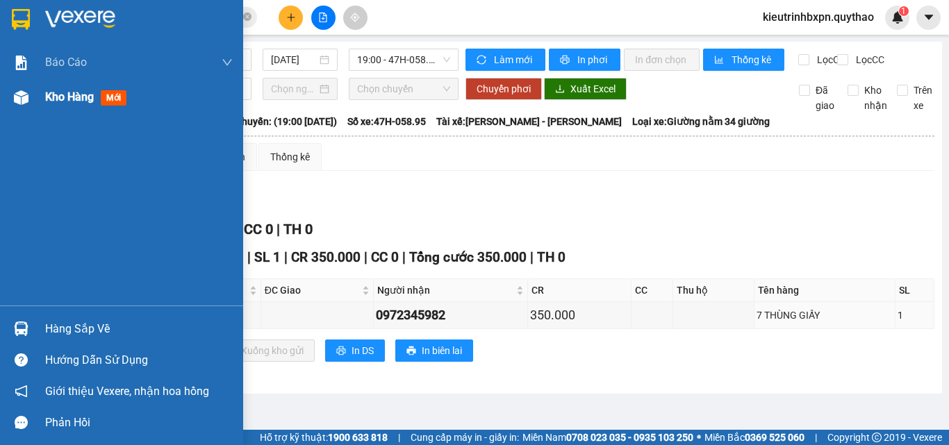
click at [44, 101] on div "Kho hàng mới" at bounding box center [121, 97] width 243 height 35
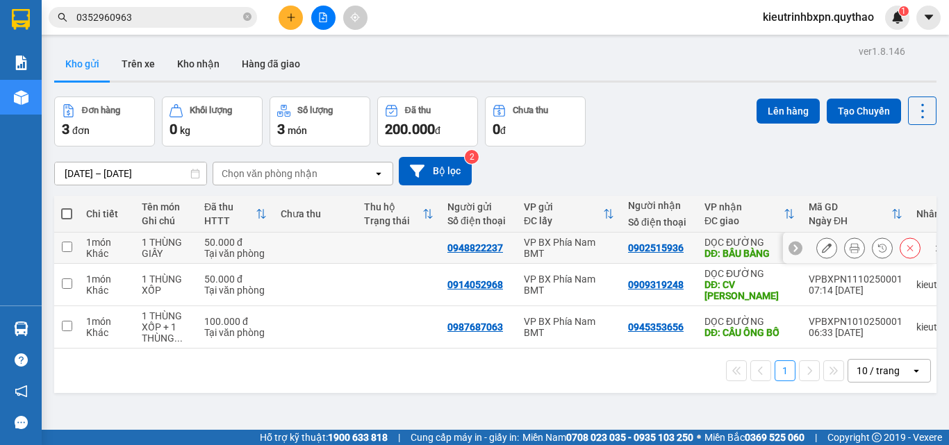
click at [245, 252] on div "Tại văn phòng" at bounding box center [235, 253] width 63 height 11
checkbox input "true"
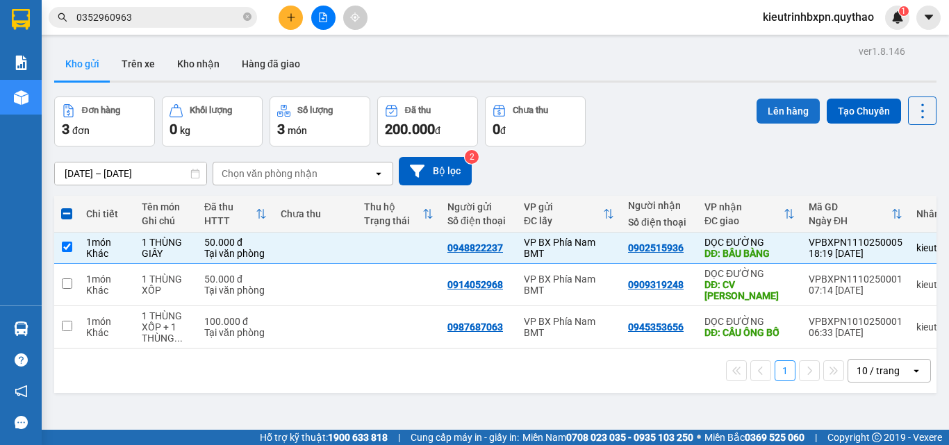
click at [778, 118] on button "Lên hàng" at bounding box center [788, 111] width 63 height 25
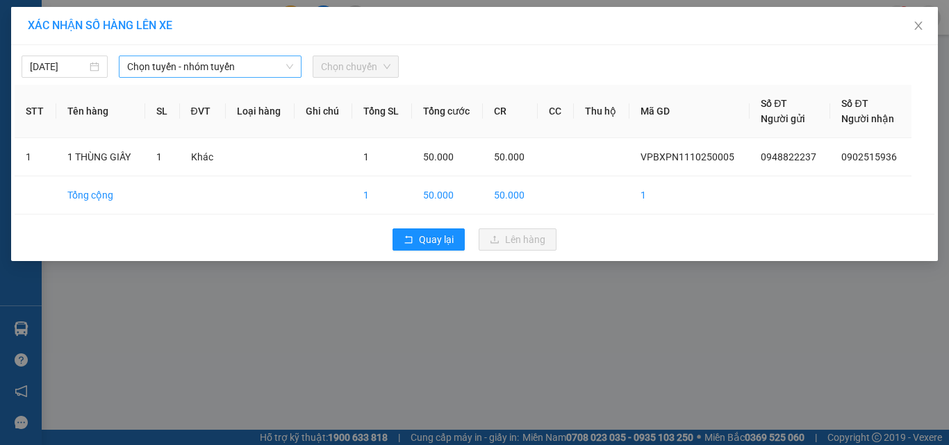
click at [241, 74] on span "Chọn tuyến - nhóm tuyến" at bounding box center [210, 66] width 166 height 21
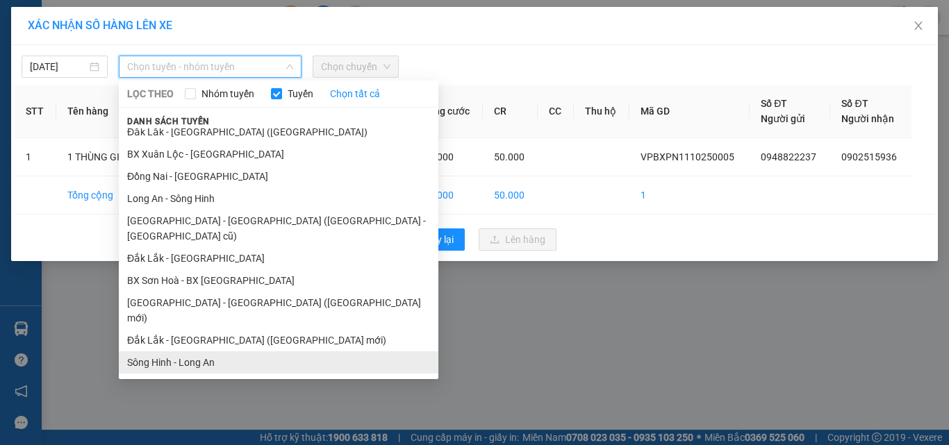
scroll to position [110, 0]
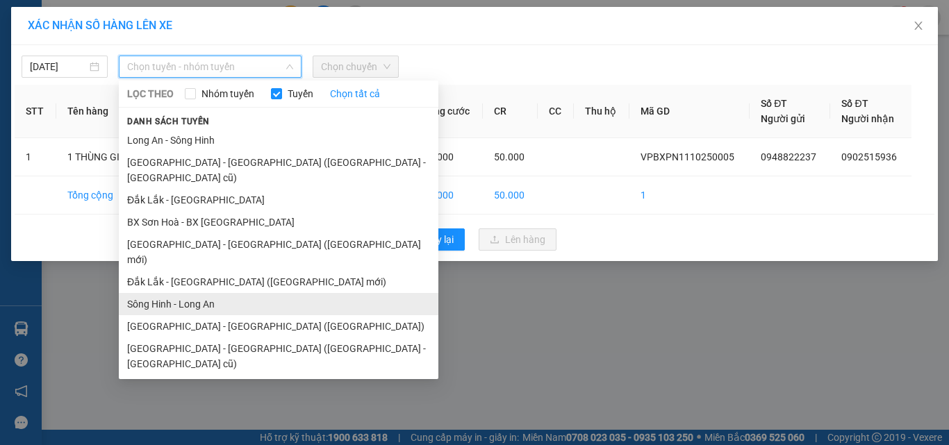
click at [199, 293] on li "Sông Hinh - Long An" at bounding box center [279, 304] width 320 height 22
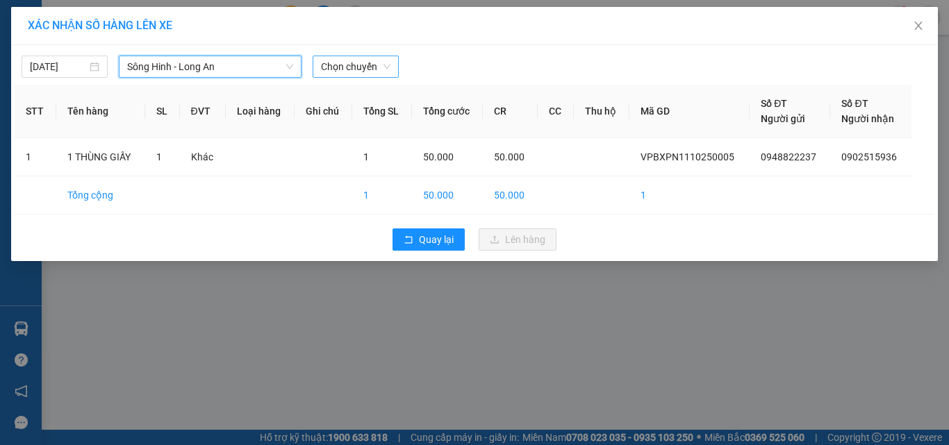
click at [334, 72] on span "Chọn chuyến" at bounding box center [355, 66] width 69 height 21
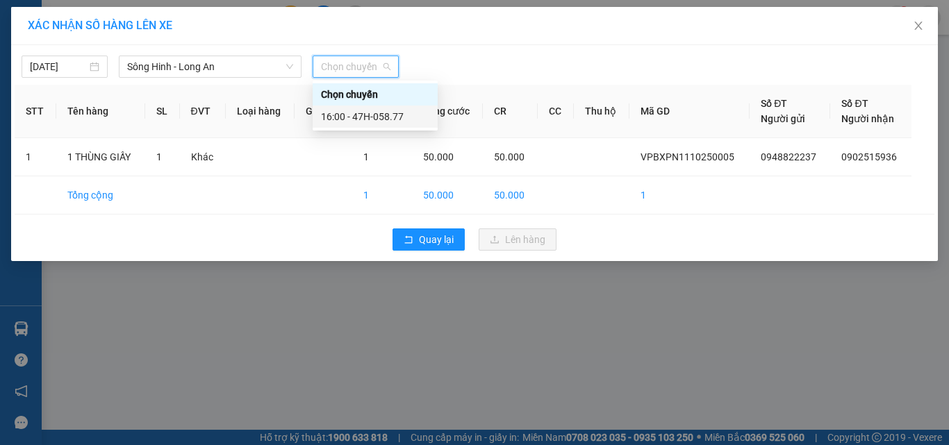
click at [363, 112] on div "16:00 - 47H-058.77" at bounding box center [375, 116] width 108 height 15
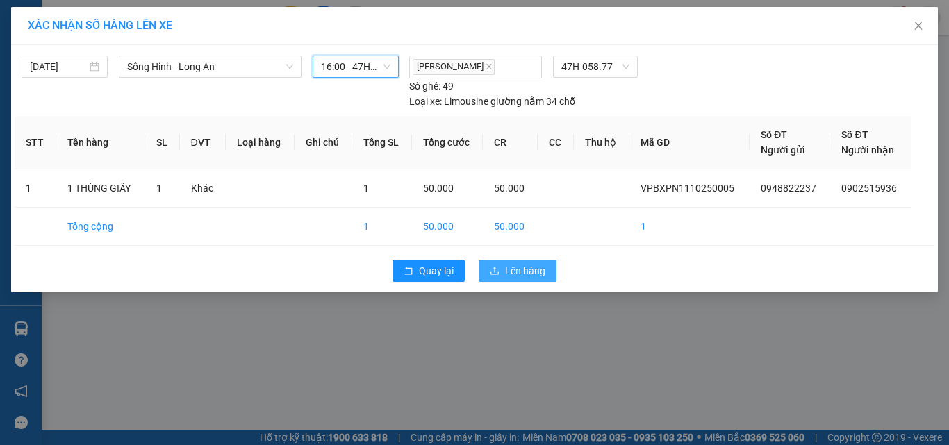
click at [519, 274] on span "Lên hàng" at bounding box center [525, 270] width 40 height 15
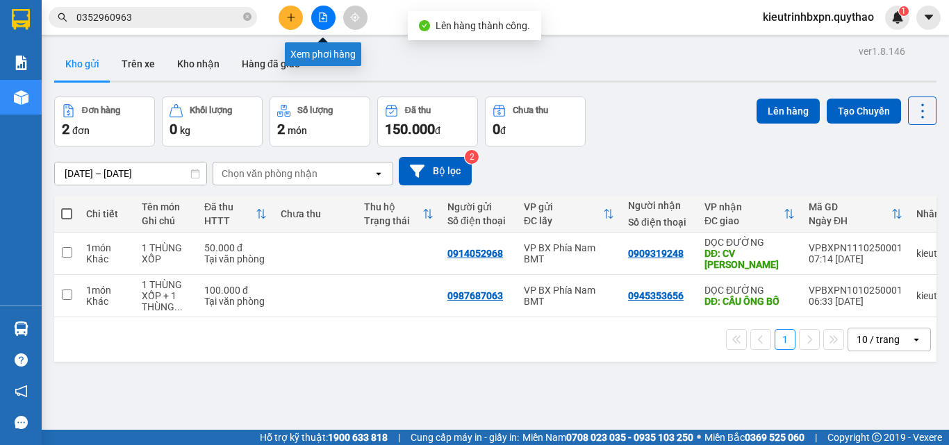
click at [322, 20] on icon "file-add" at bounding box center [323, 18] width 10 height 10
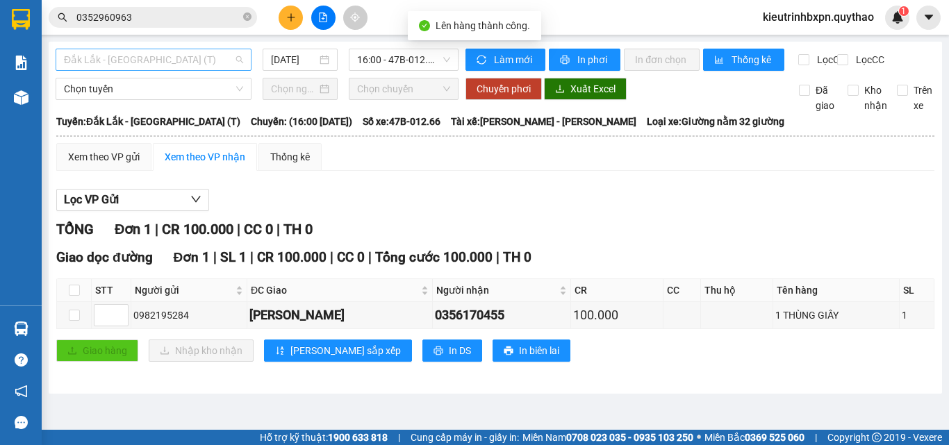
click at [161, 66] on span "Đắk Lắk - [GEOGRAPHIC_DATA] (T)" at bounding box center [153, 59] width 179 height 21
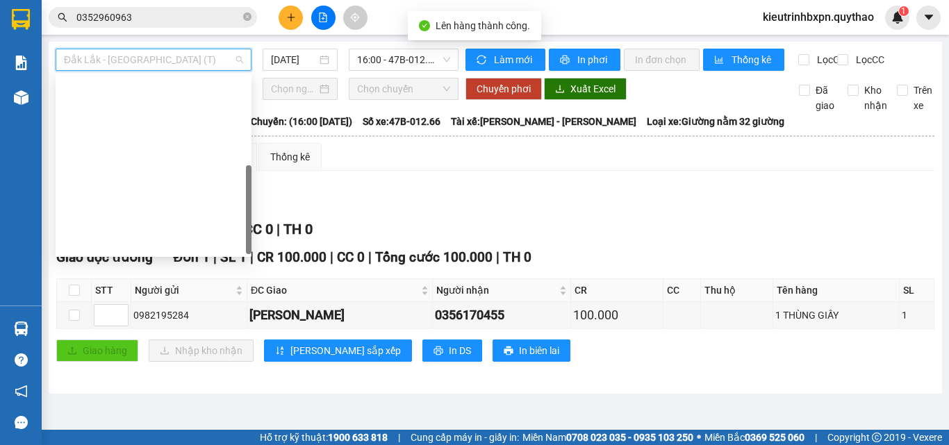
scroll to position [200, 0]
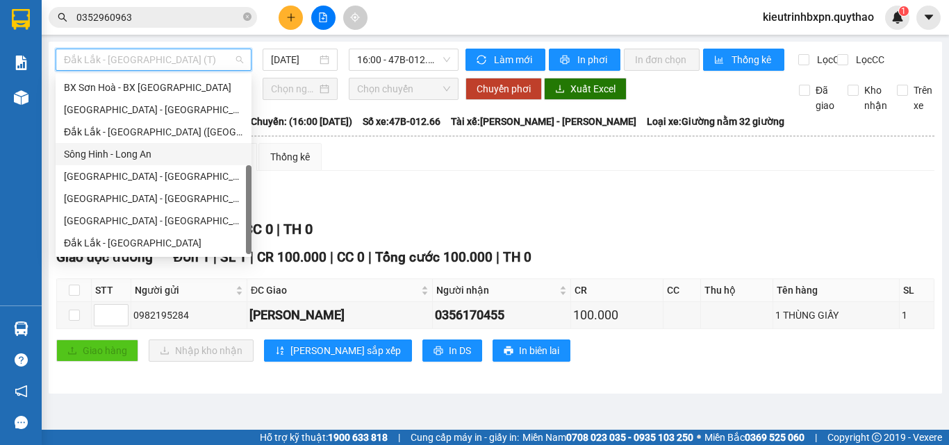
click at [141, 154] on div "Sông Hinh - Long An" at bounding box center [153, 154] width 179 height 15
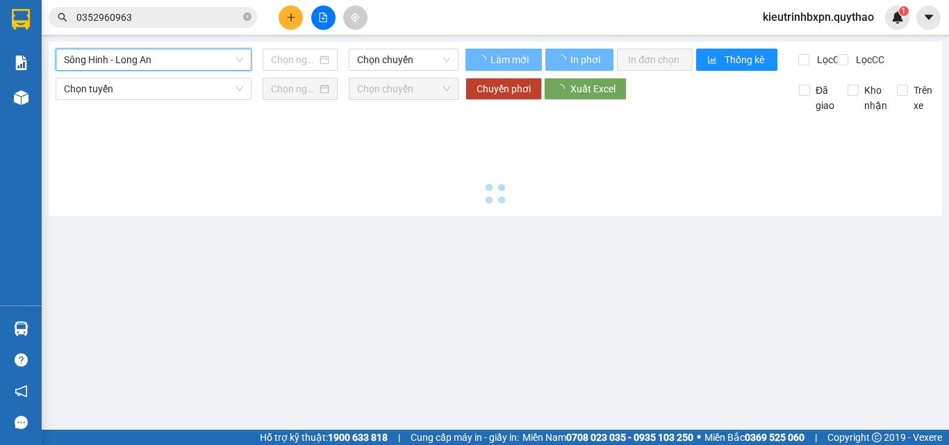
type input "[DATE]"
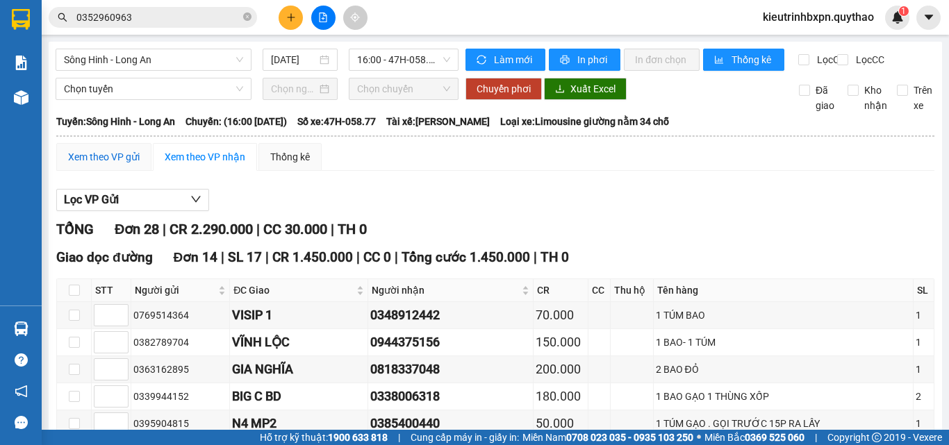
click at [120, 165] on div "Xem theo VP gửi" at bounding box center [104, 156] width 72 height 15
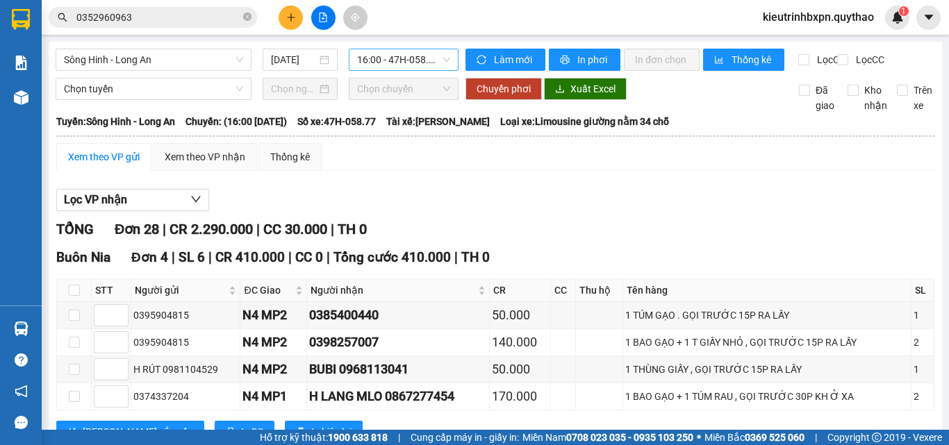
click at [377, 56] on span "16:00 - 47H-058.77" at bounding box center [403, 59] width 93 height 21
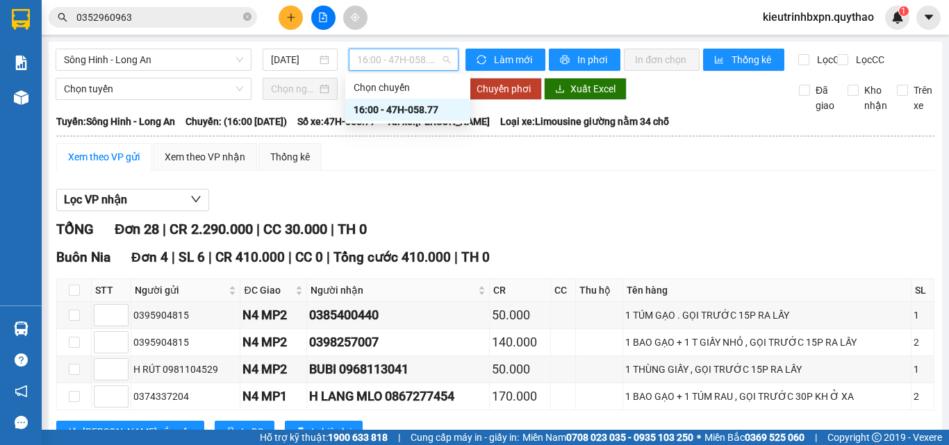
click at [395, 104] on div "16:00 - 47H-058.77" at bounding box center [408, 109] width 108 height 15
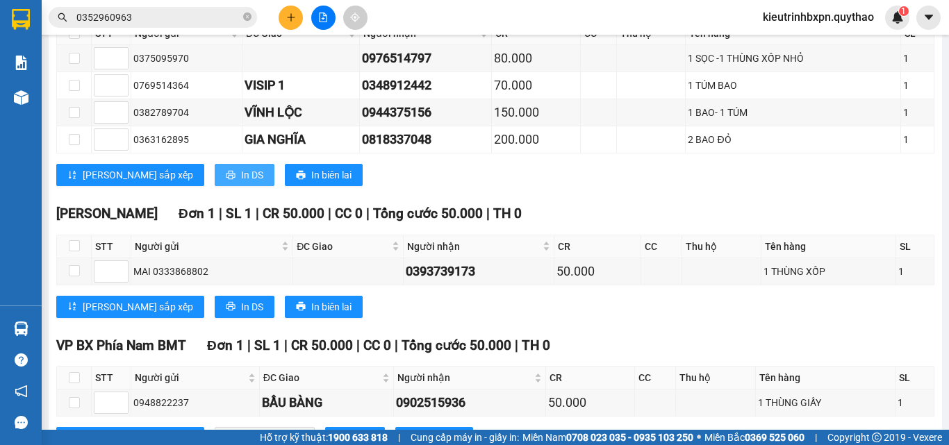
scroll to position [1251, 0]
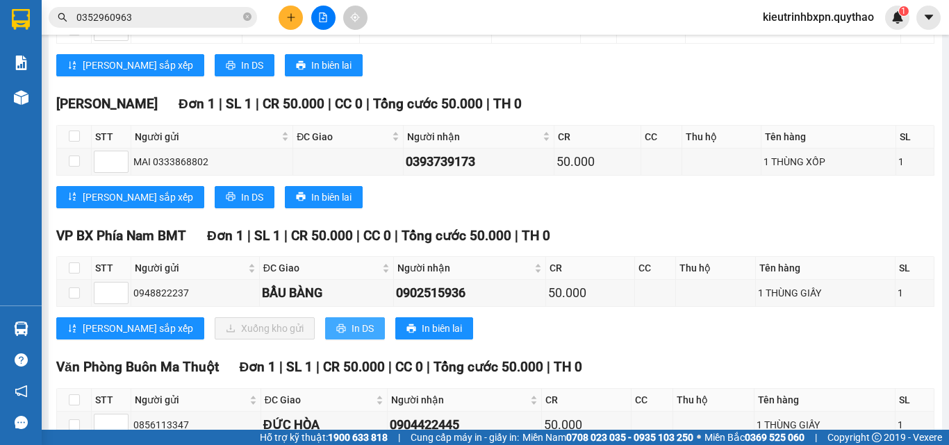
click at [336, 334] on icon "printer" at bounding box center [341, 329] width 10 height 10
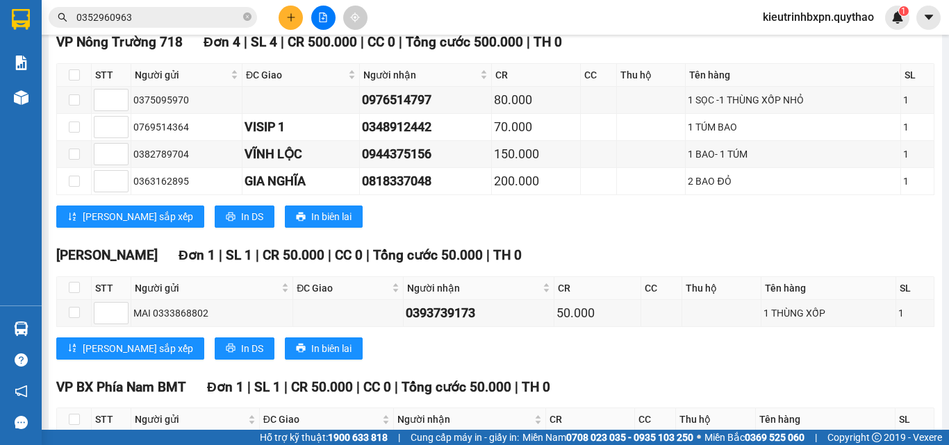
scroll to position [903, 0]
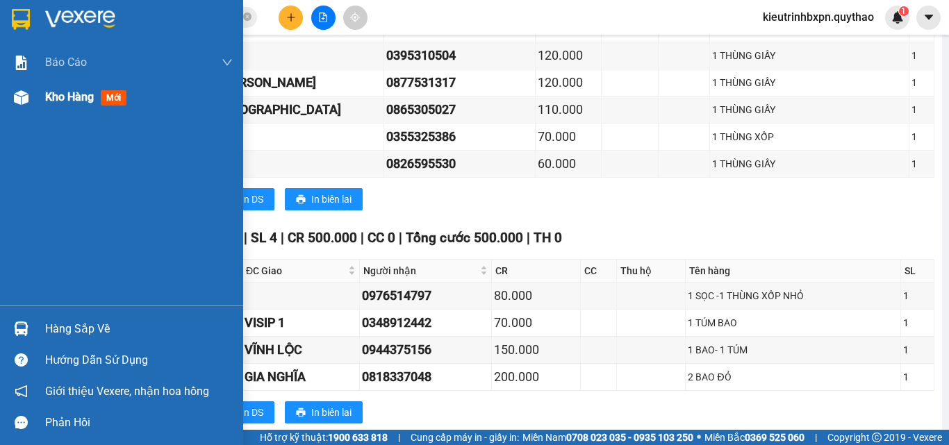
click at [52, 96] on span "Kho hàng" at bounding box center [69, 96] width 49 height 13
